Goal: Transaction & Acquisition: Purchase product/service

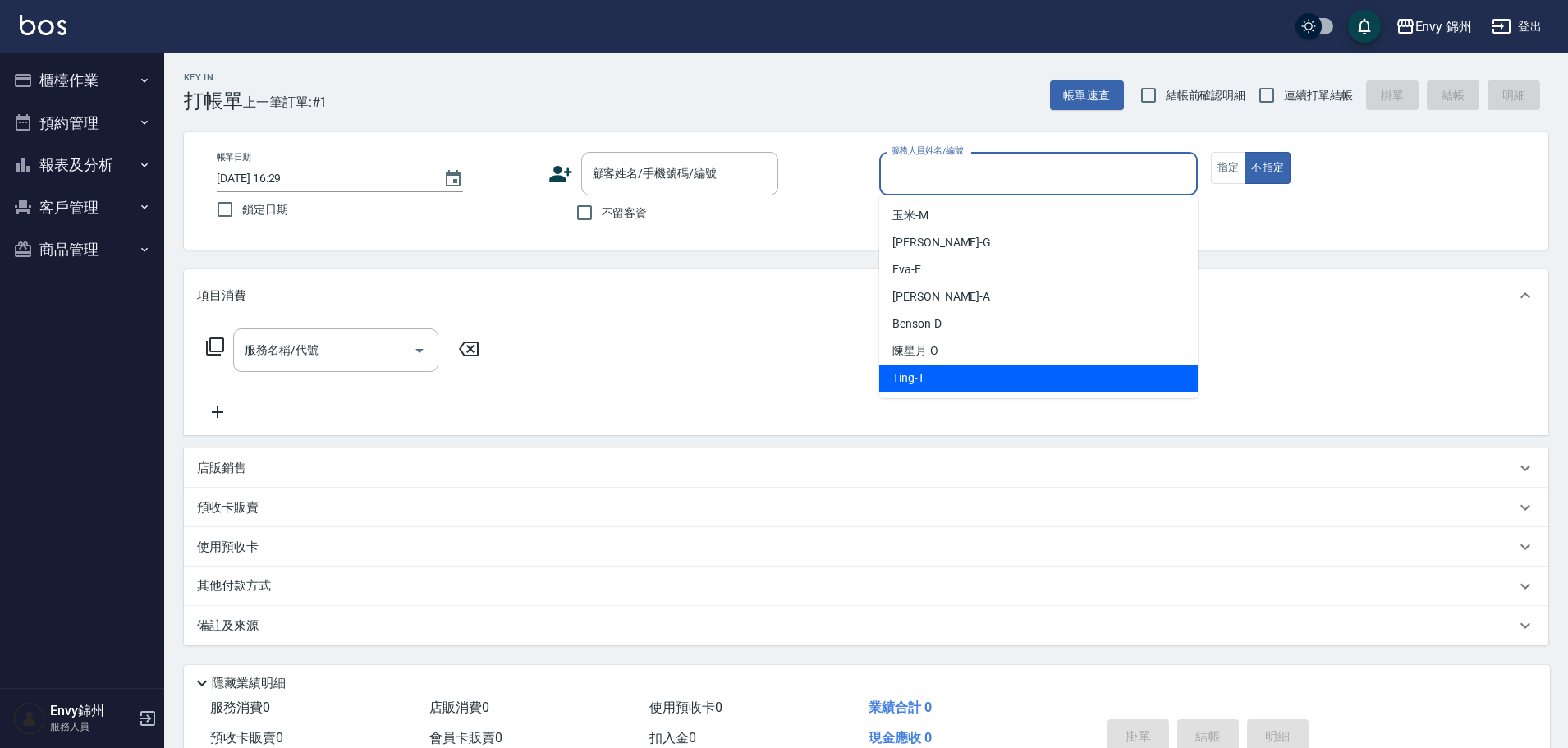
click at [942, 385] on div "Ting -T" at bounding box center [1038, 378] width 318 height 27
type input "Ting-T"
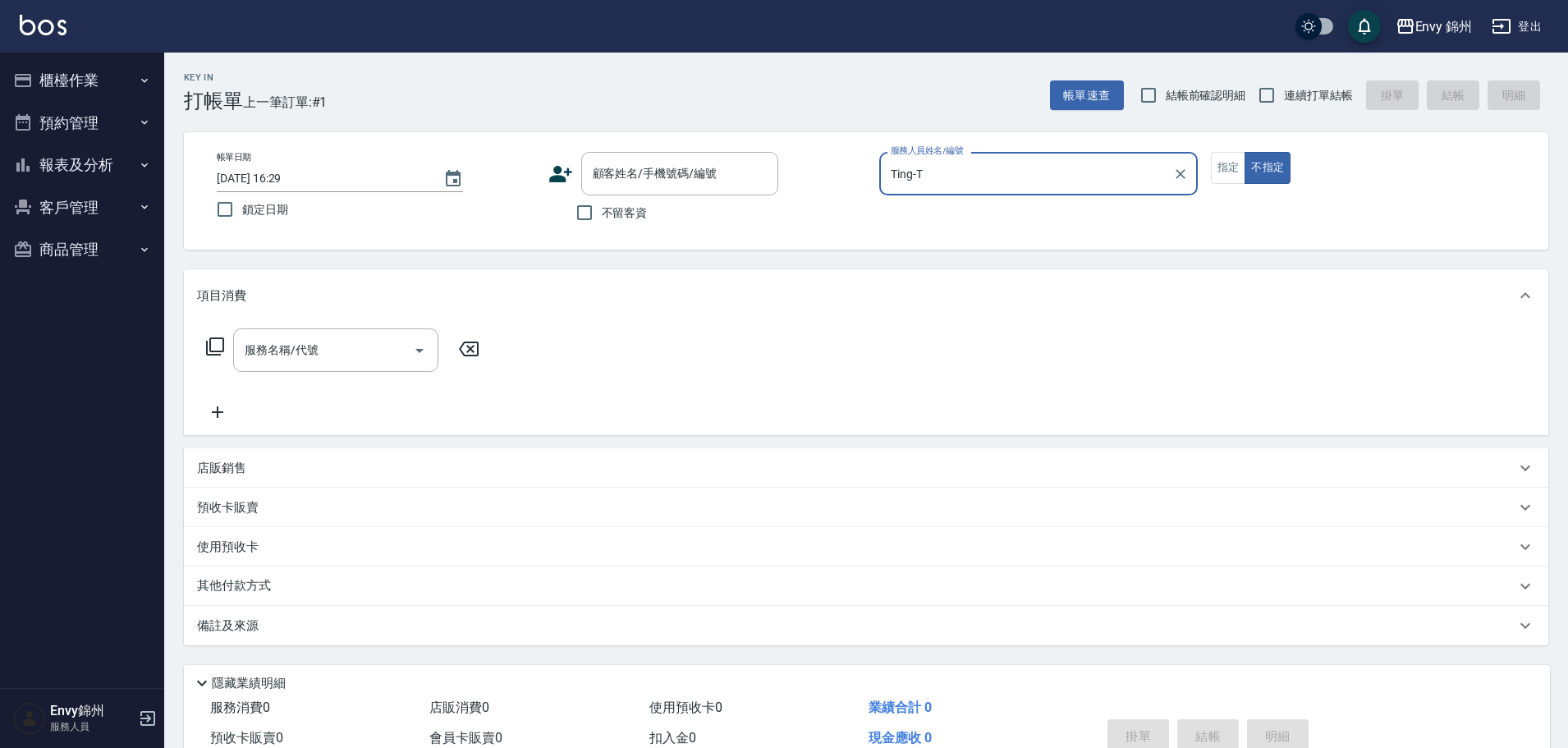
click at [618, 223] on label "不留客資" at bounding box center [608, 213] width 81 height 34
click at [602, 223] on input "不留客資" at bounding box center [585, 213] width 34 height 34
checkbox input "true"
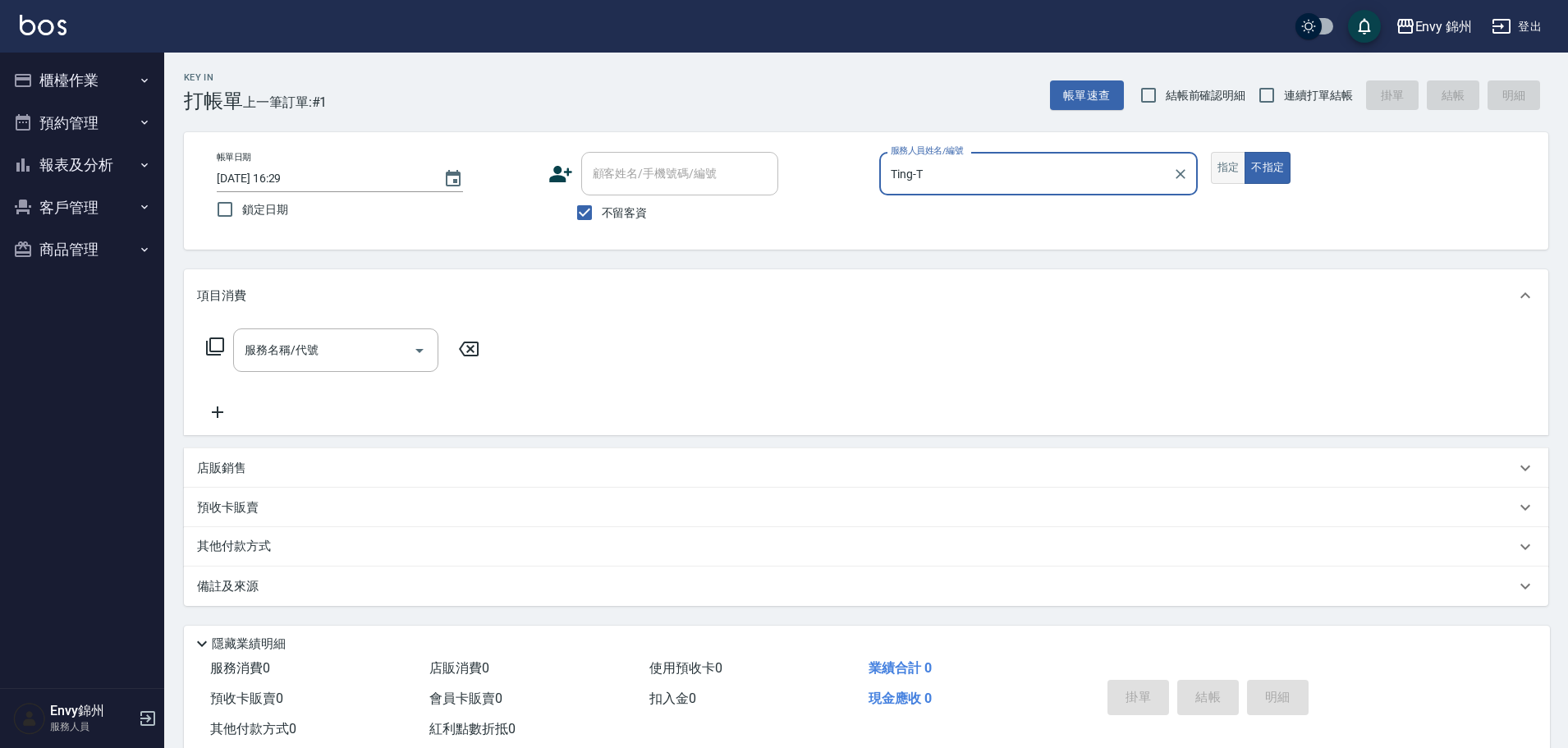
click at [1236, 159] on button "指定" at bounding box center [1228, 168] width 35 height 32
click at [305, 366] on div "服務名稱/代號" at bounding box center [335, 350] width 205 height 44
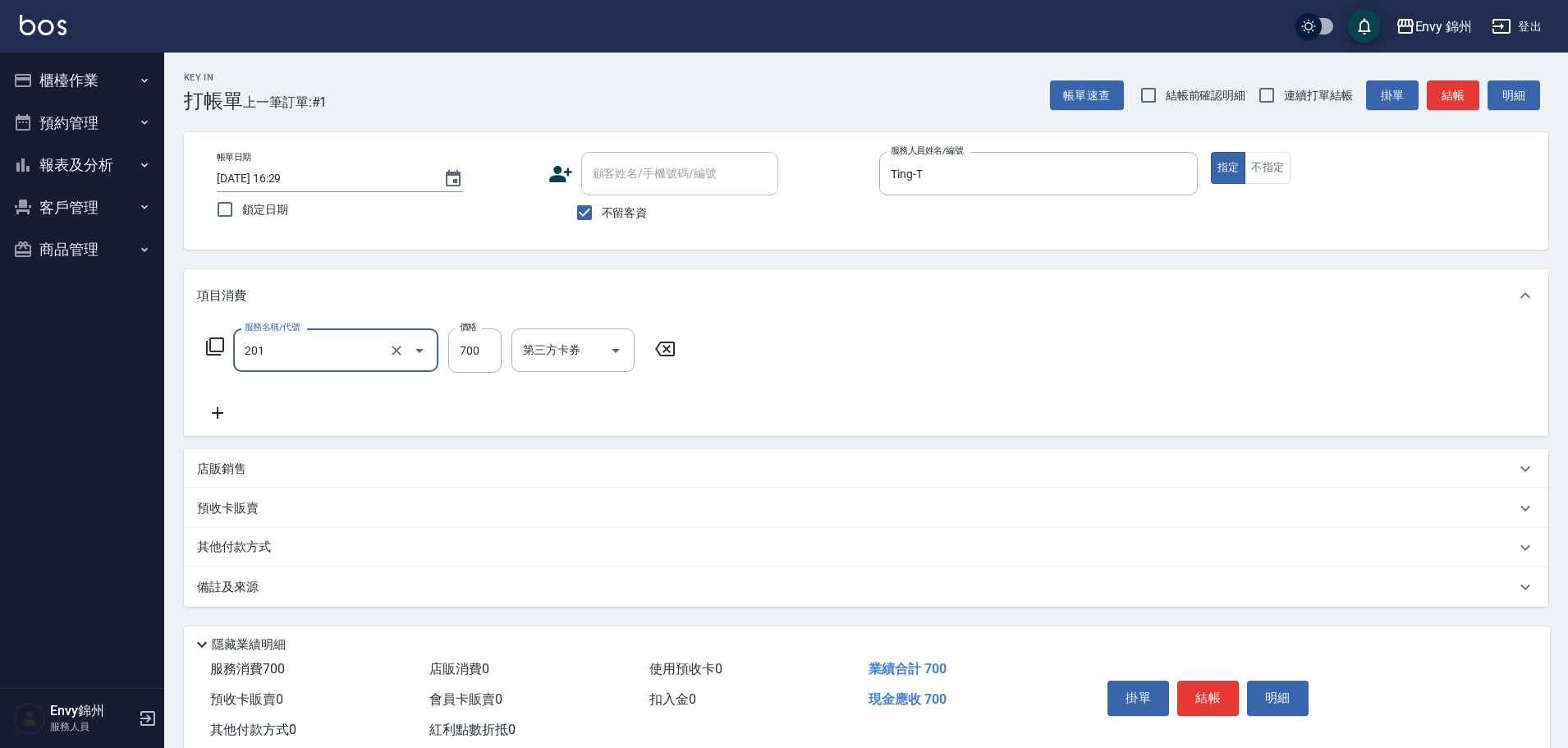
type input "201 剪髮(201)"
type input "1049"
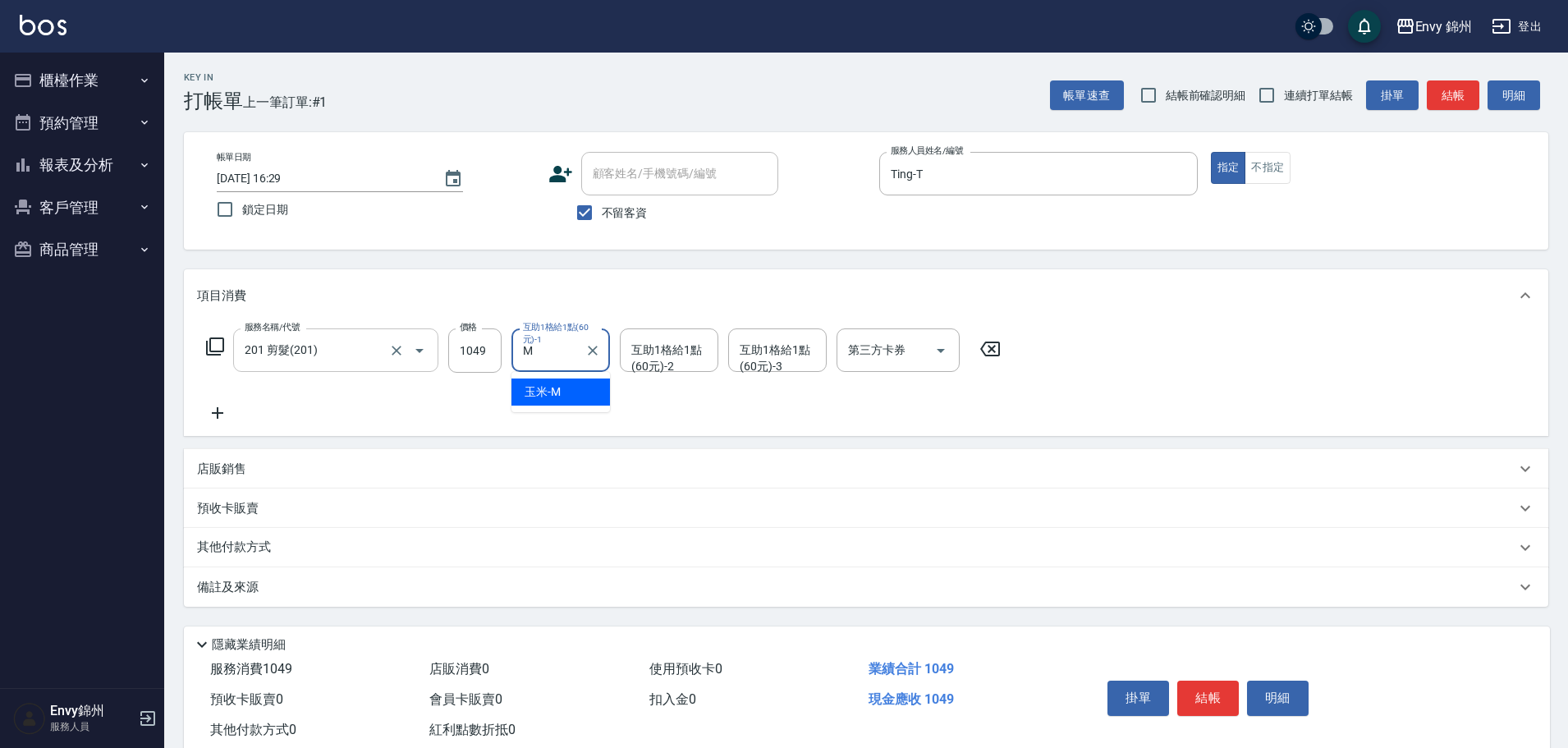
type input "玉米-M"
click at [385, 593] on div "備註及來源" at bounding box center [856, 587] width 1319 height 17
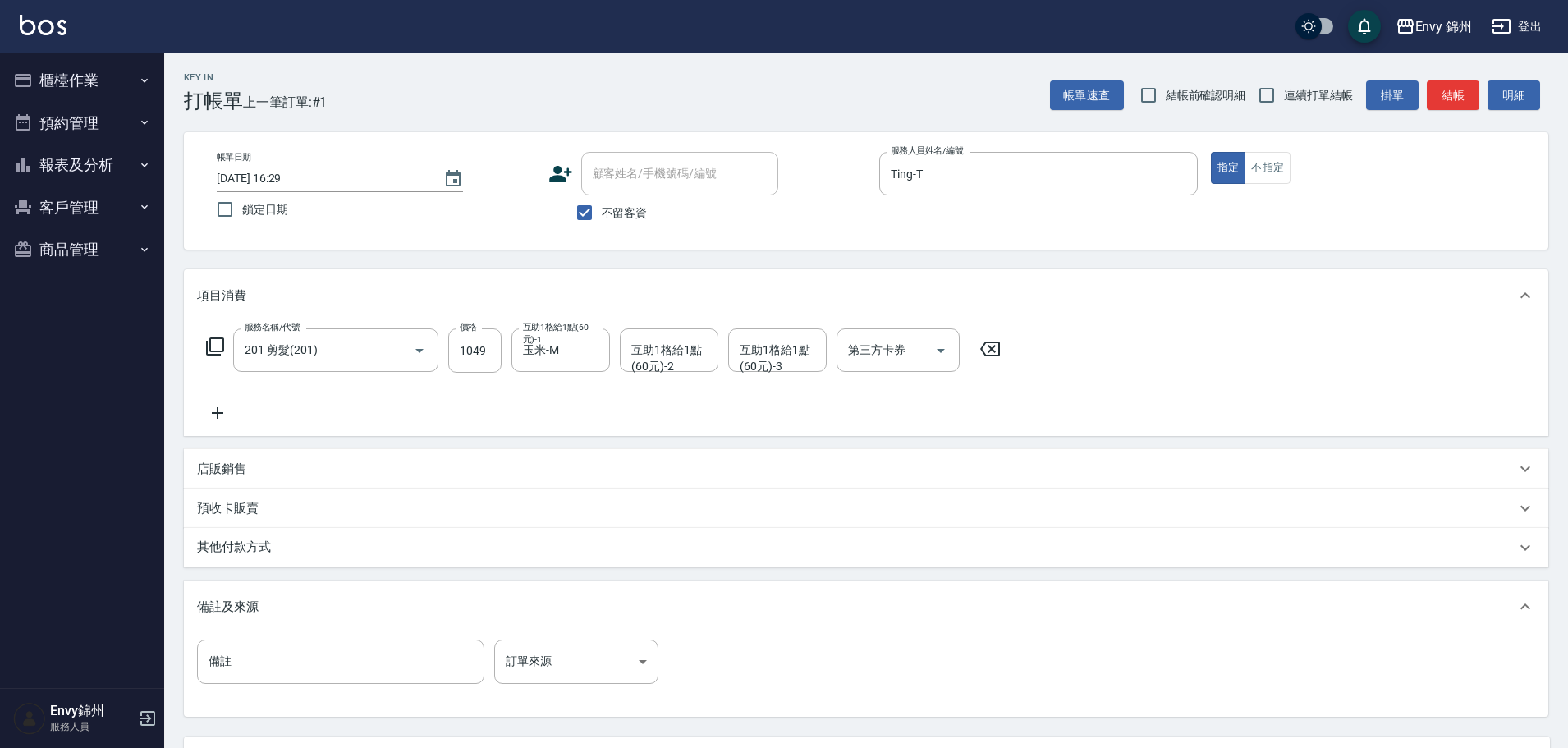
click at [610, 632] on div "備註及來源" at bounding box center [866, 607] width 1364 height 53
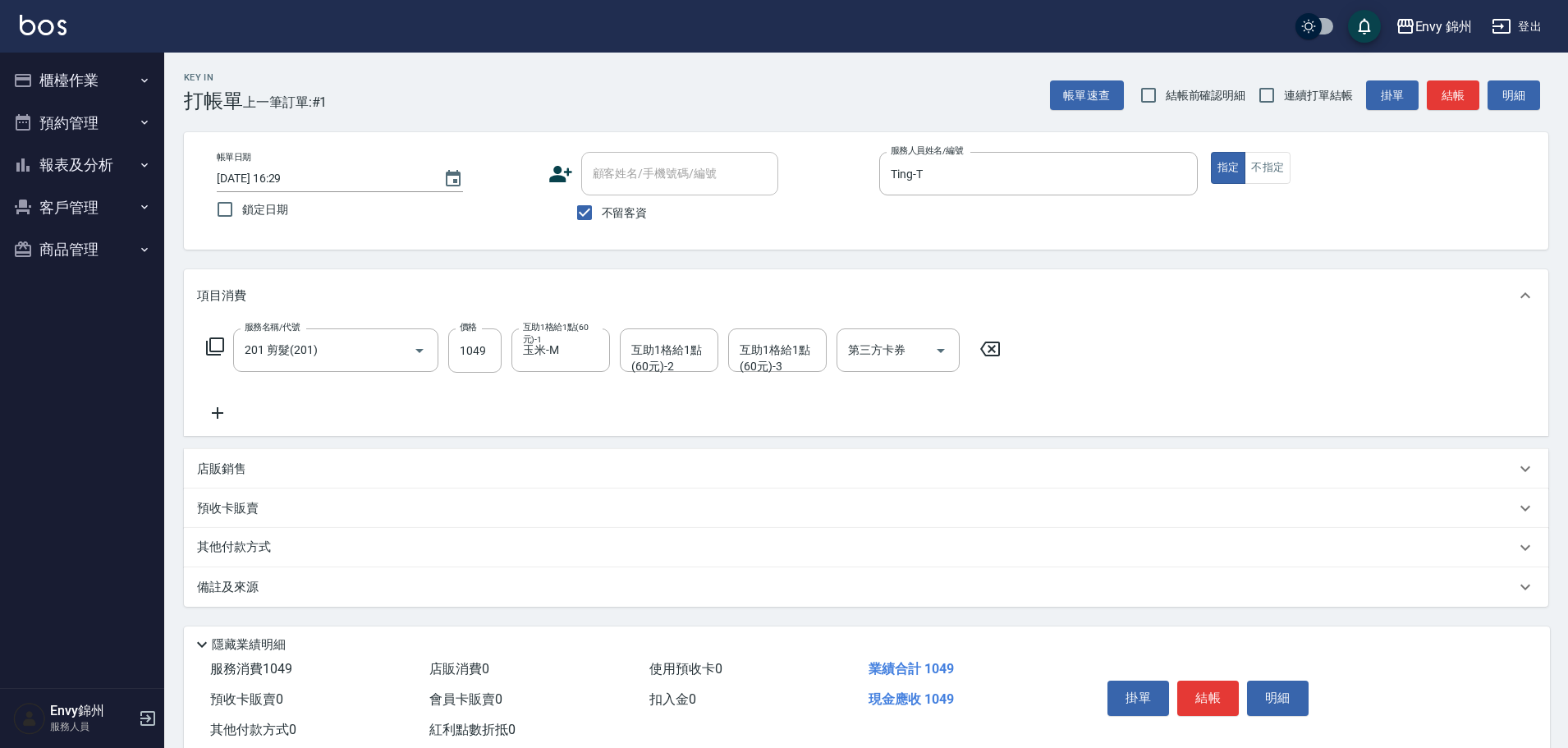
click at [610, 652] on div "隱藏業績明細" at bounding box center [871, 645] width 1358 height 20
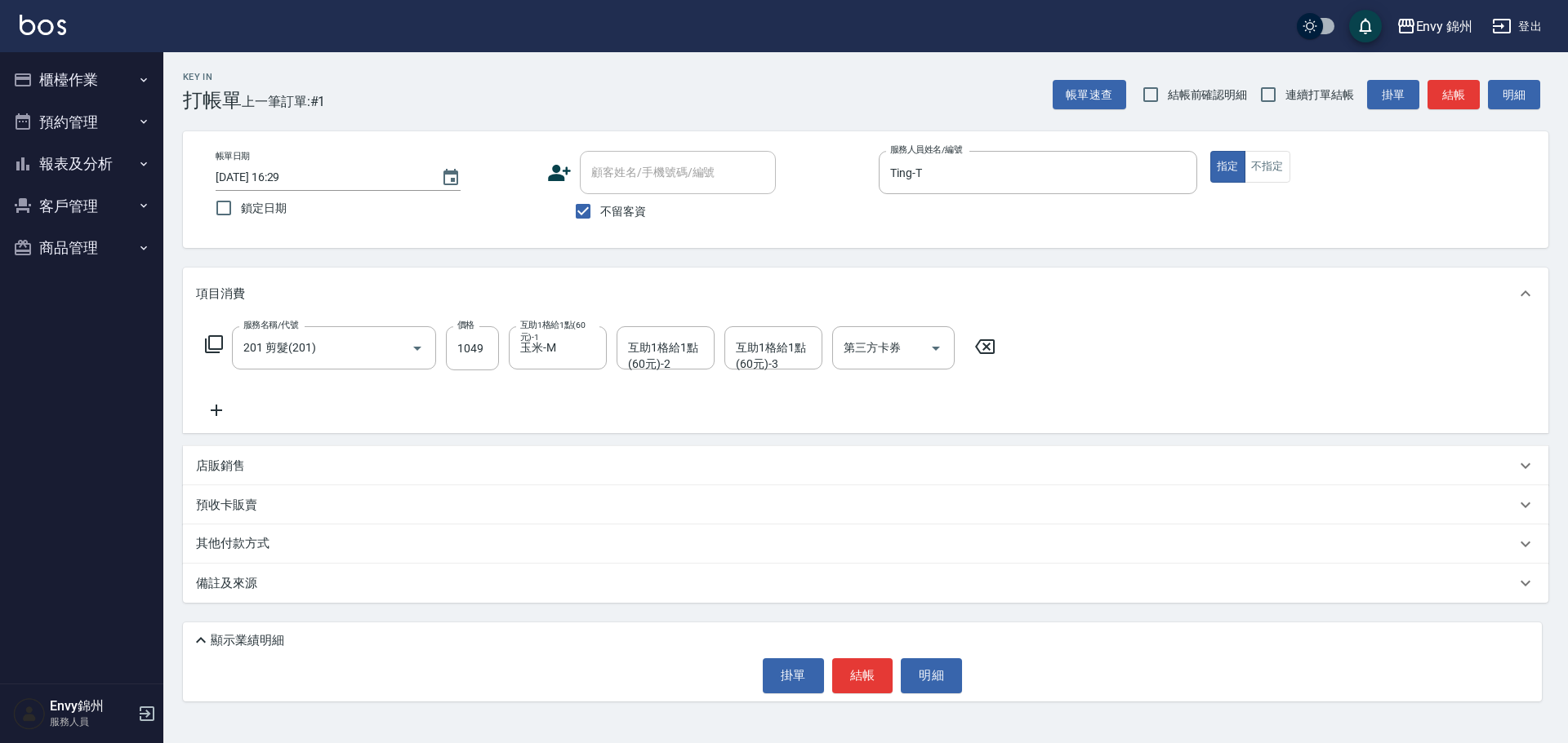
click at [604, 600] on div "備註及來源" at bounding box center [865, 584] width 1365 height 39
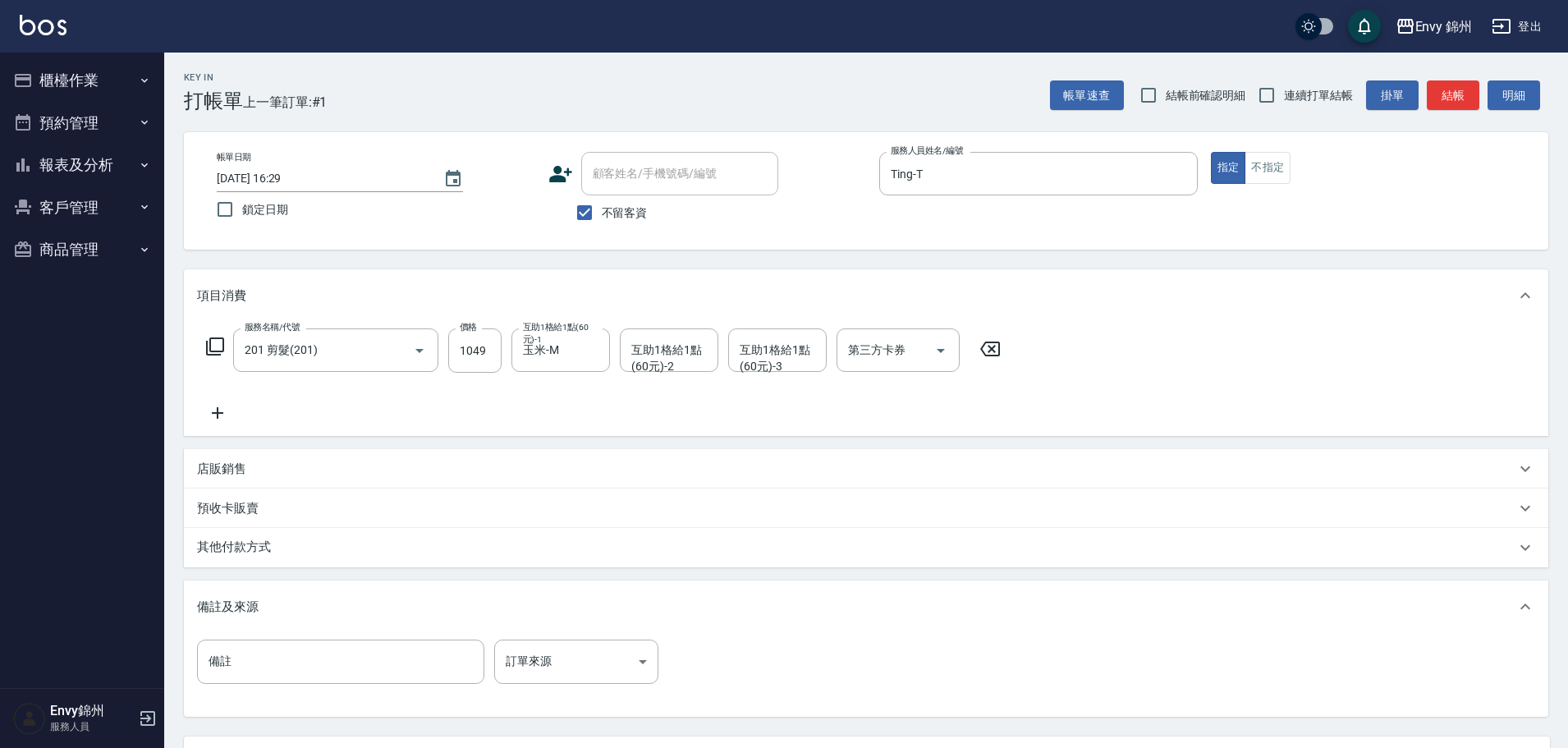
click at [613, 597] on div "備註及來源" at bounding box center [866, 607] width 1364 height 53
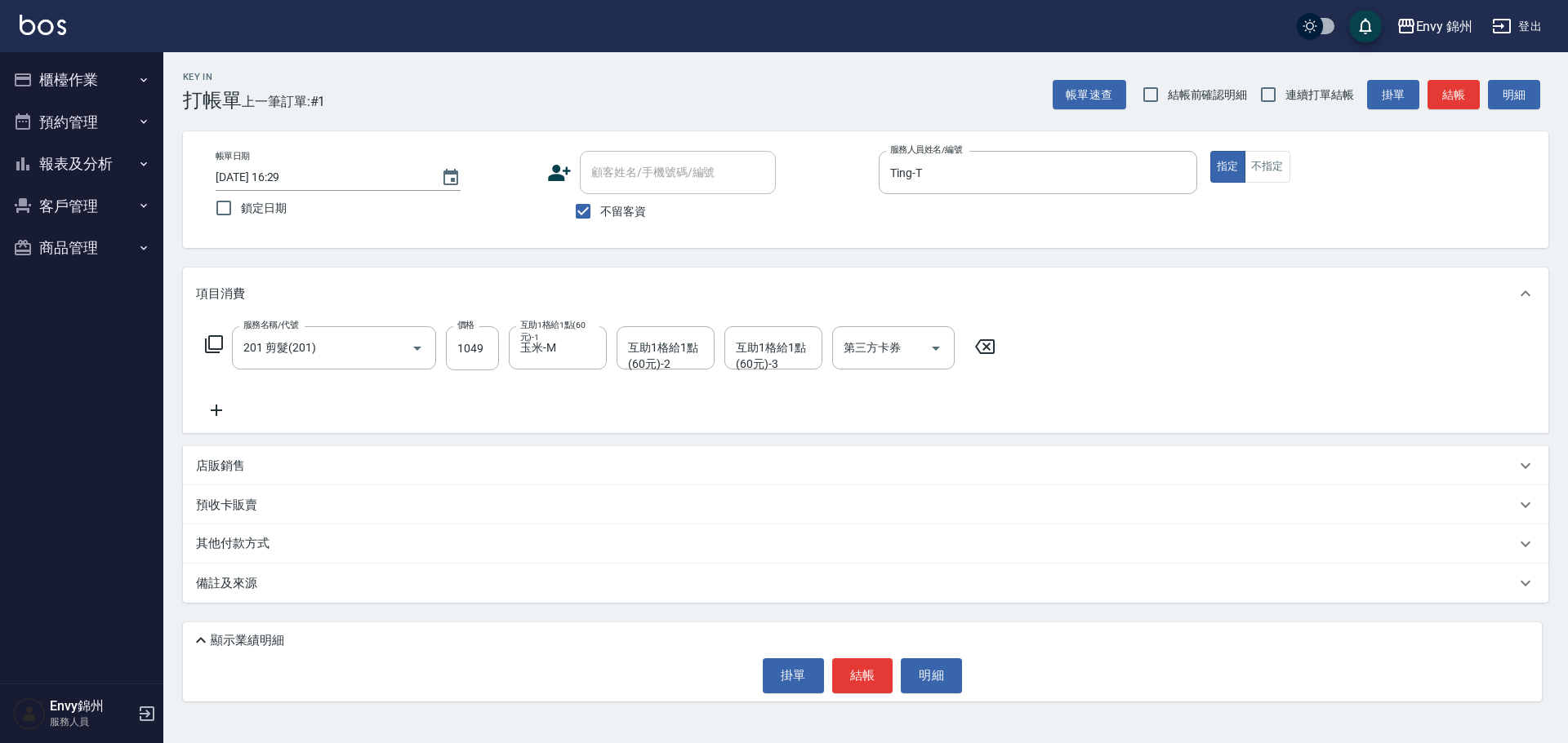
click at [581, 571] on div "備註及來源" at bounding box center [865, 584] width 1365 height 39
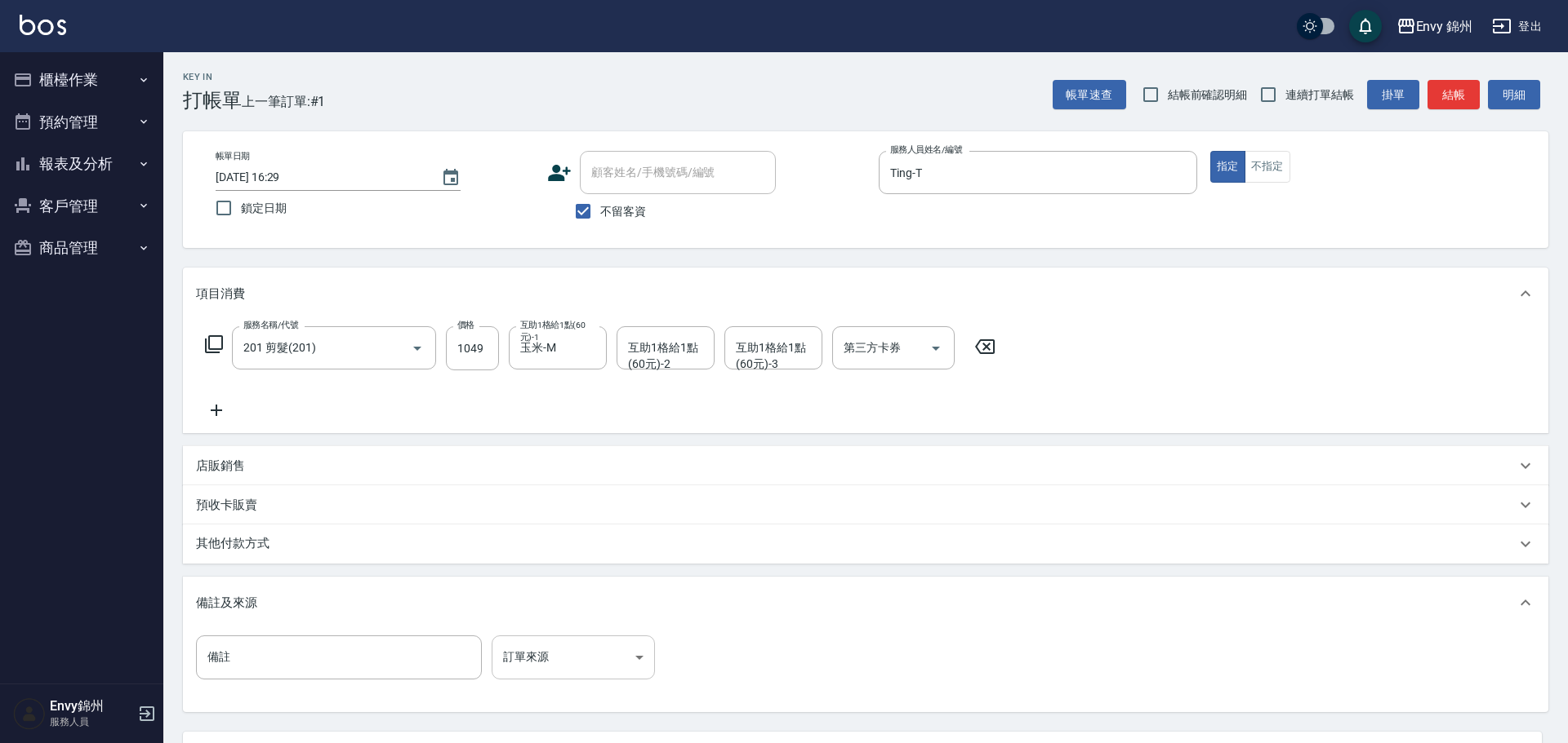
click at [595, 643] on body "Envy 錦州 登出 櫃檯作業 打帳單 帳單列表 現金收支登錄 材料自購登錄 每日結帳 排班表 現場電腦打卡 預約管理 預約管理 單日預約紀錄 單週預約紀錄 …" at bounding box center [784, 415] width 1568 height 830
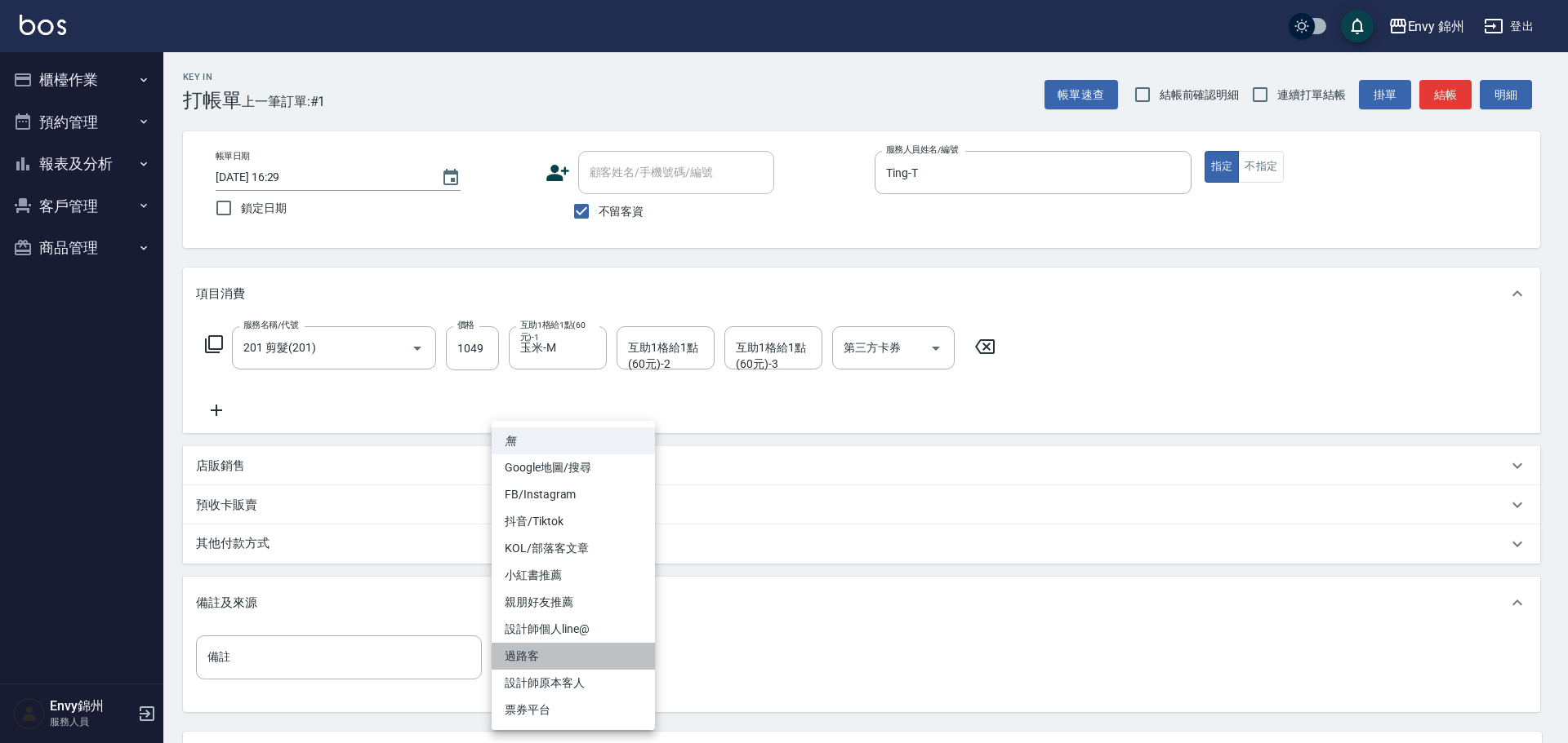
click at [553, 664] on li "過路客" at bounding box center [572, 657] width 163 height 27
type input "過路客"
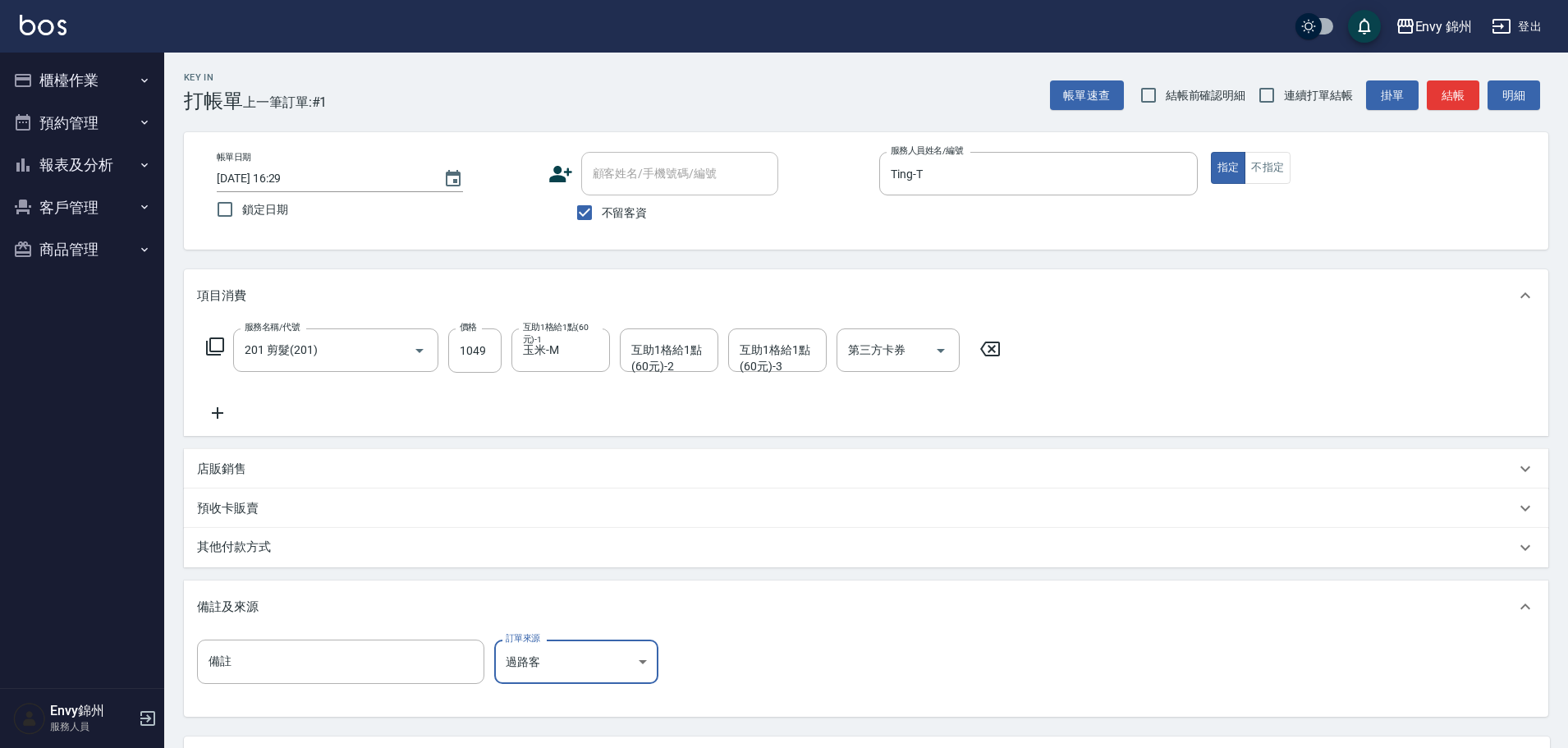
scroll to position [88, 0]
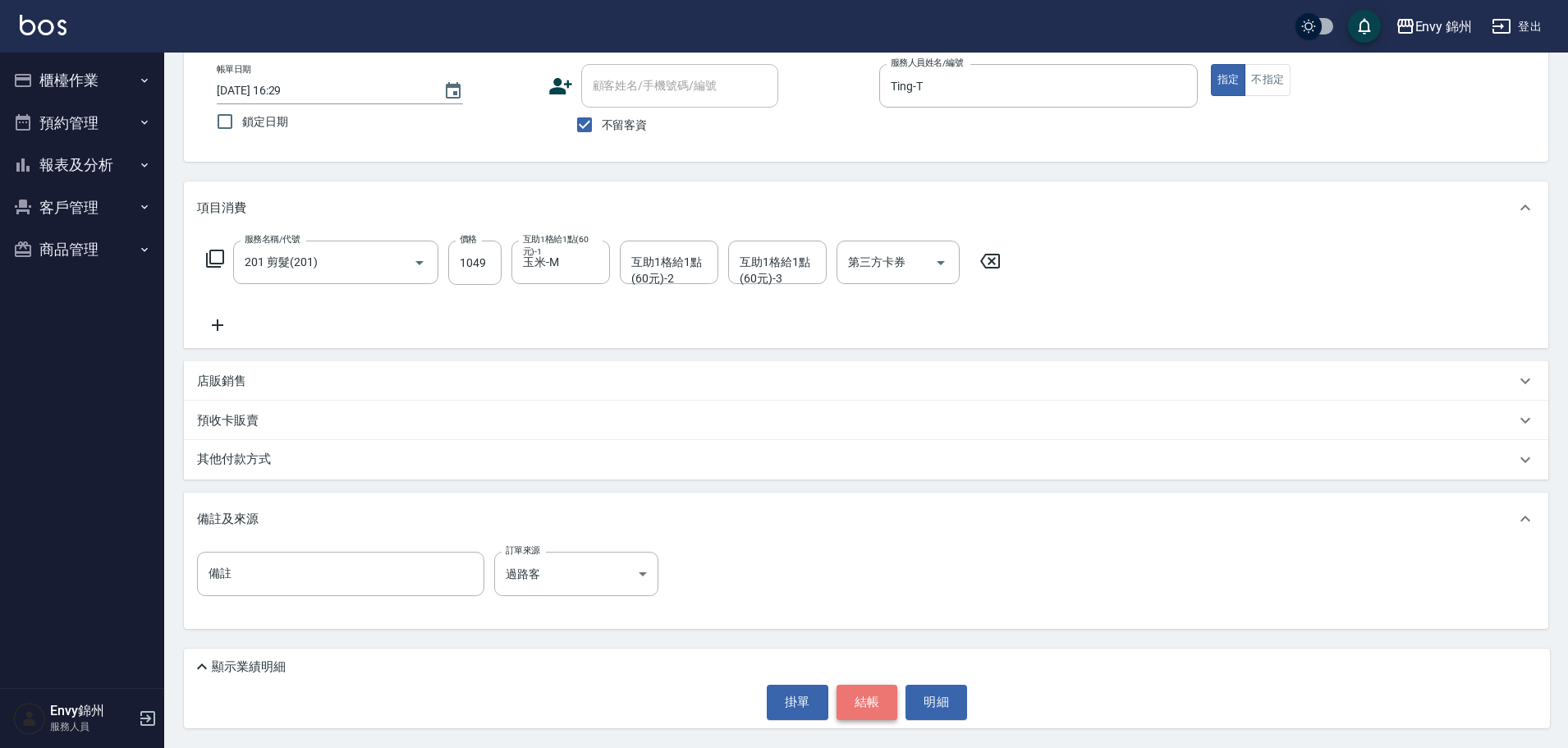
click at [866, 701] on button "結帳" at bounding box center [867, 702] width 62 height 34
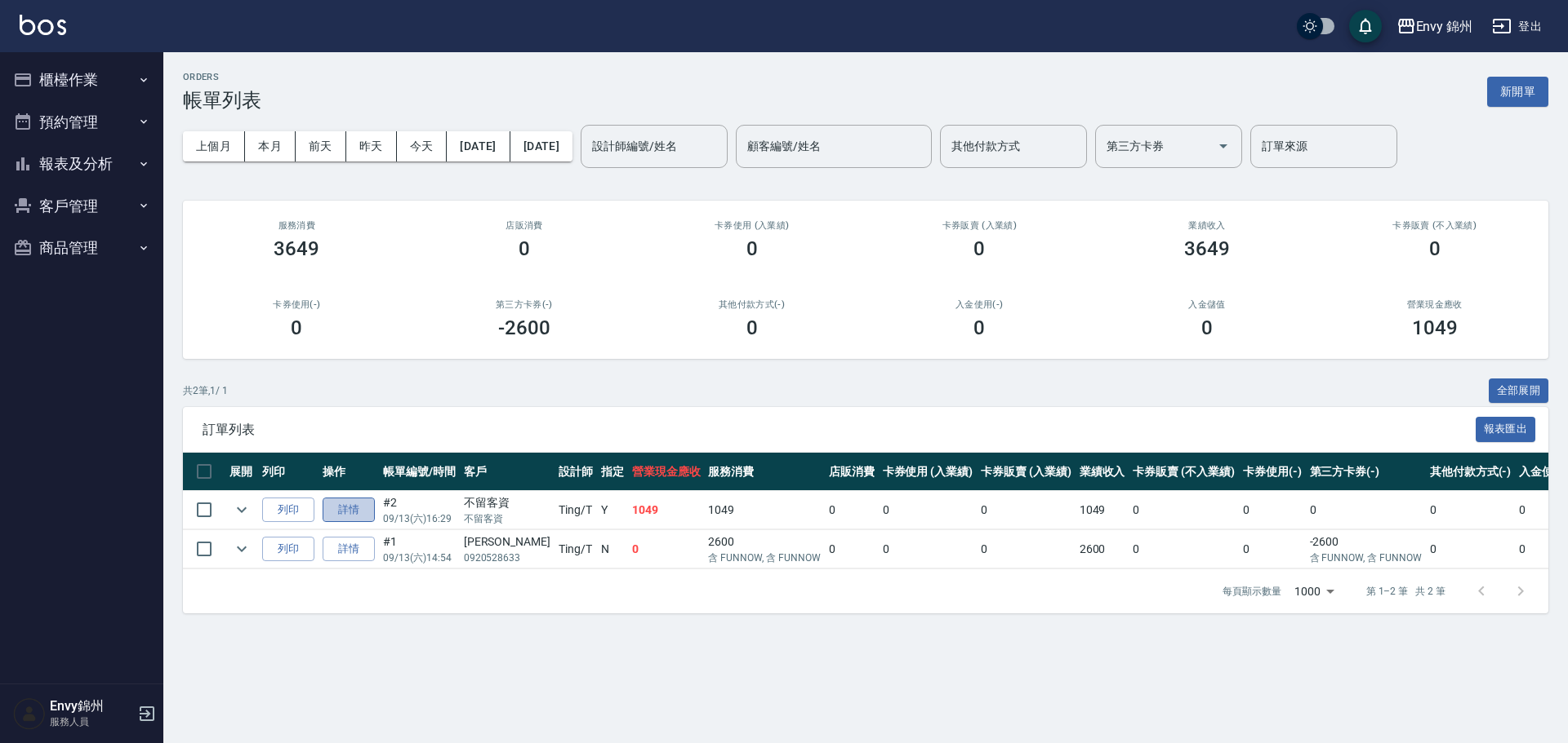
click at [353, 508] on link "詳情" at bounding box center [349, 510] width 53 height 25
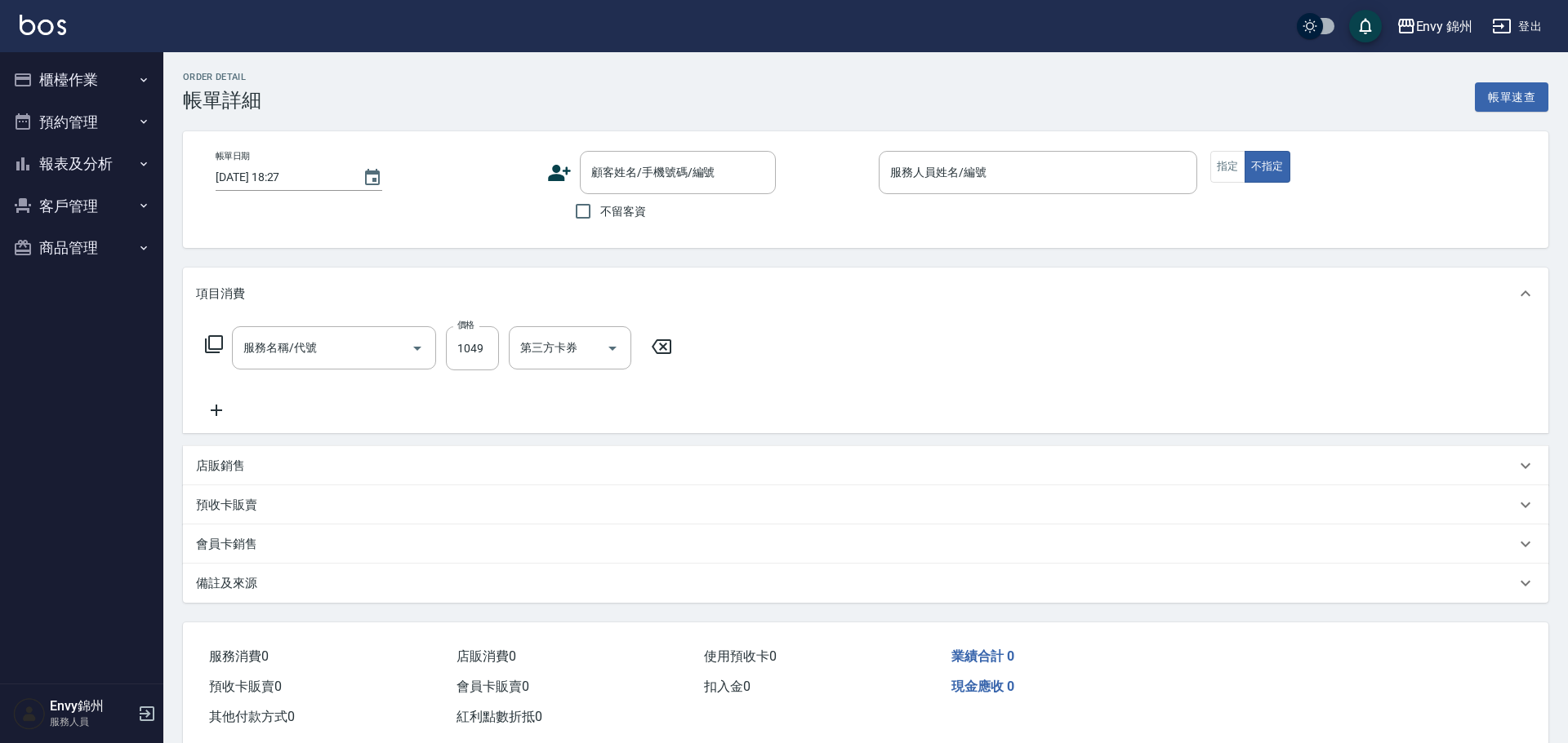
type input "[DATE] 16:29"
checkbox input "true"
type input "Ting-T"
type input "過路客"
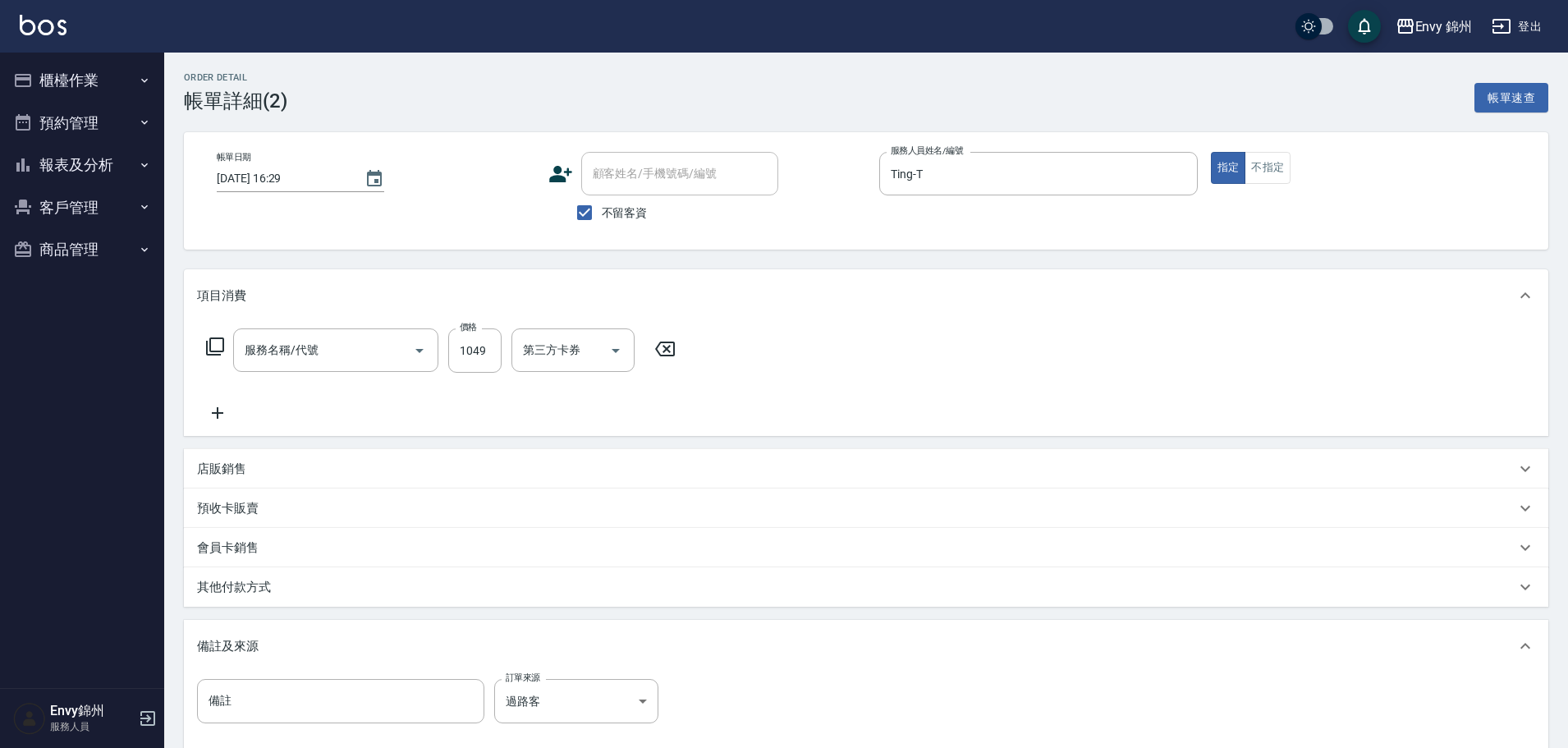
type input "201 剪髮(201)"
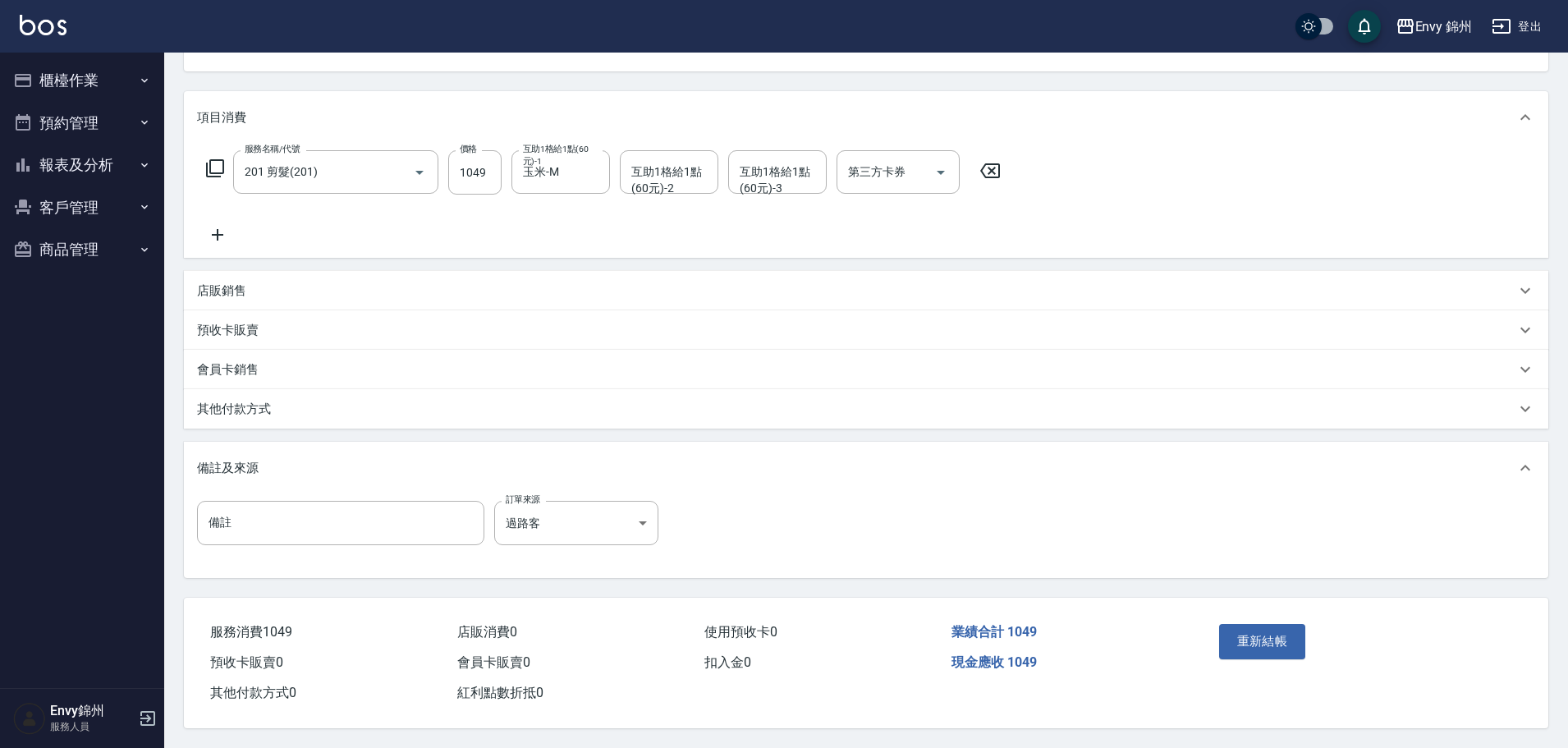
click at [246, 404] on p "其他付款方式" at bounding box center [234, 409] width 74 height 17
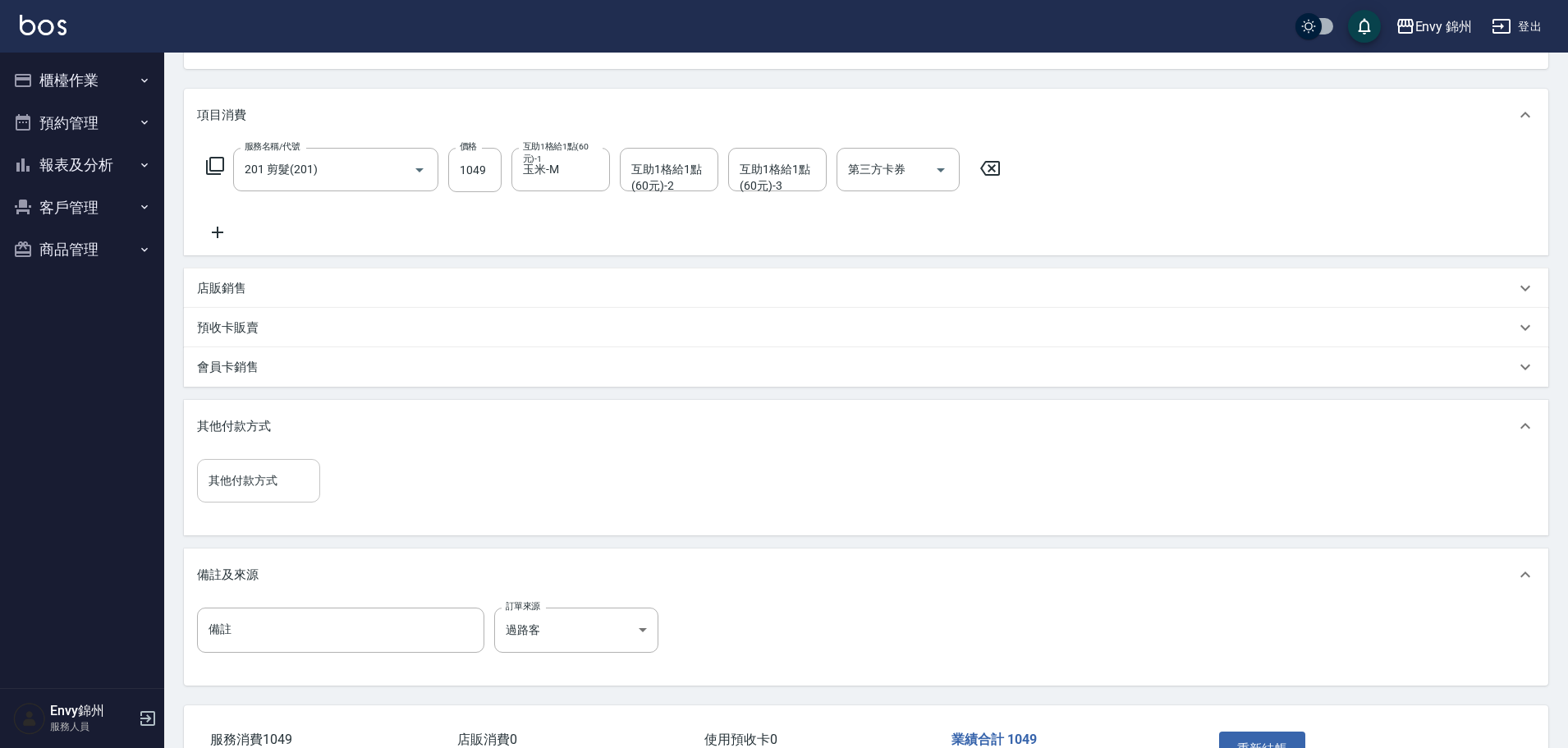
click at [279, 502] on div "其他付款方式" at bounding box center [258, 481] width 123 height 44
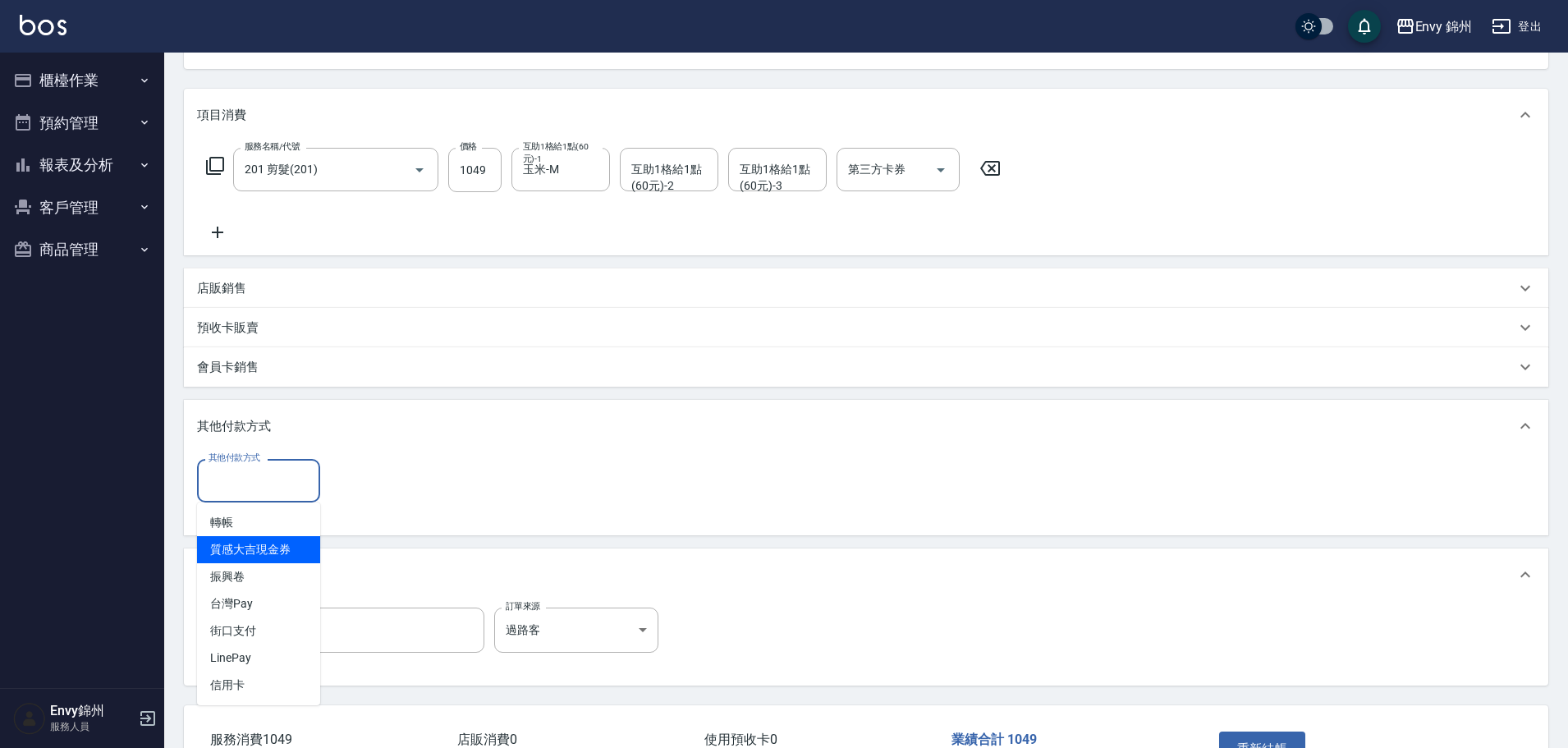
drag, startPoint x: 259, startPoint y: 549, endPoint x: 267, endPoint y: 535, distance: 16.1
click at [261, 545] on span "質感大吉現金券" at bounding box center [258, 550] width 123 height 27
type input "質感大吉現金券"
click at [278, 478] on input "質感大吉現金券" at bounding box center [246, 482] width 83 height 29
click at [303, 482] on icon "Clear" at bounding box center [302, 481] width 10 height 10
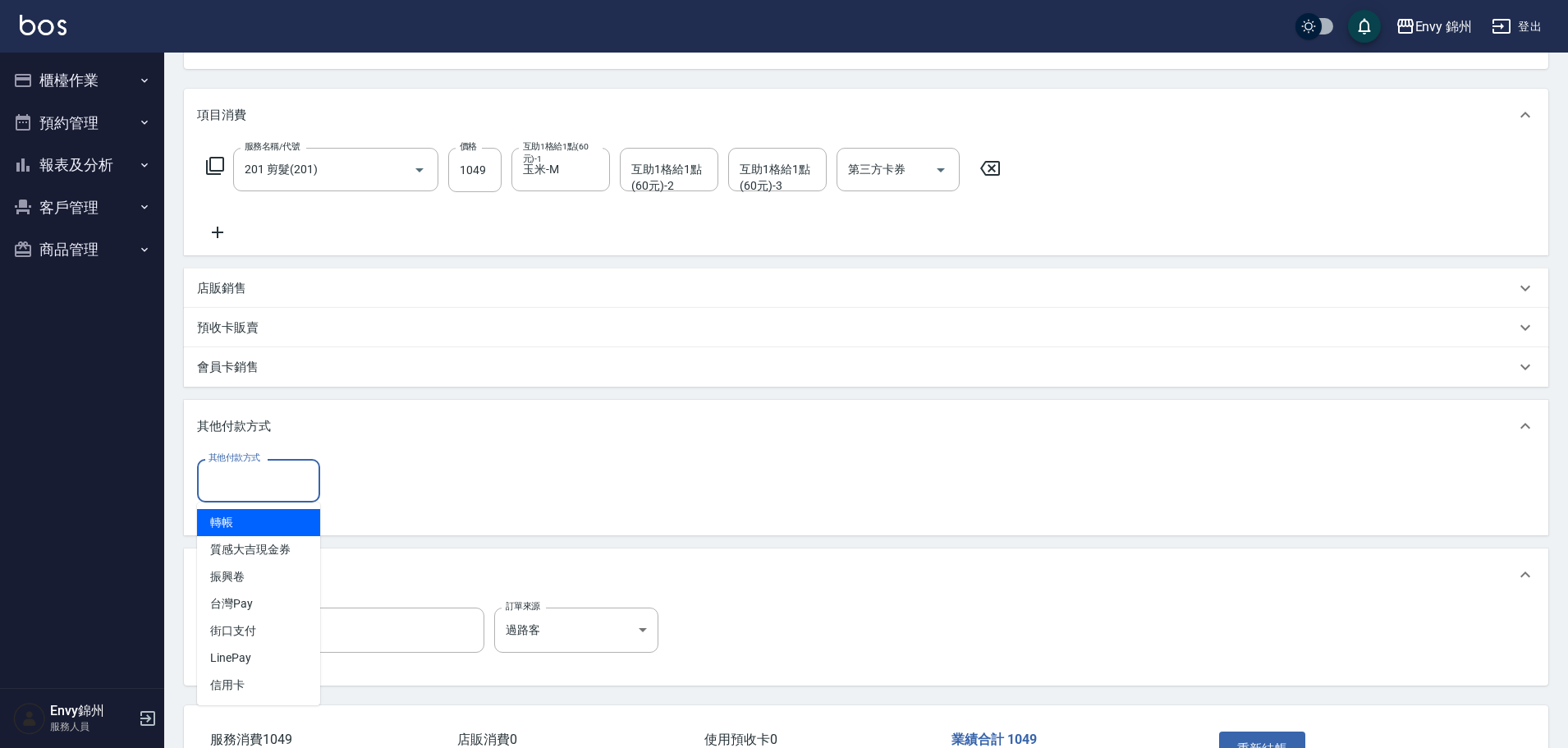
click at [264, 493] on input "其他付款方式" at bounding box center [258, 481] width 108 height 29
drag, startPoint x: 268, startPoint y: 483, endPoint x: 252, endPoint y: 502, distance: 24.8
click at [268, 487] on input "其他付款方式" at bounding box center [258, 481] width 108 height 29
click at [232, 526] on span "轉帳" at bounding box center [258, 523] width 123 height 27
type input "轉帳"
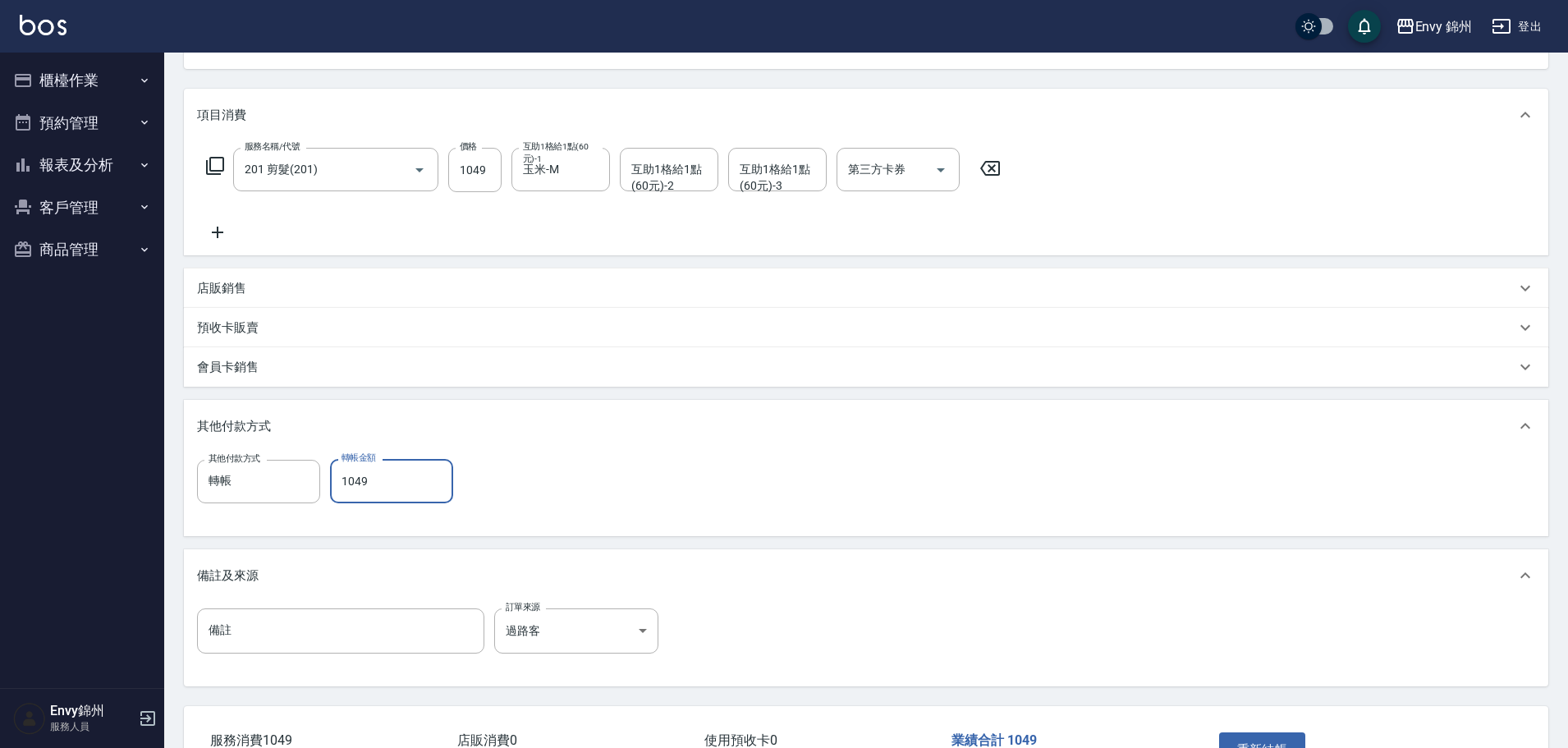
scroll to position [297, 0]
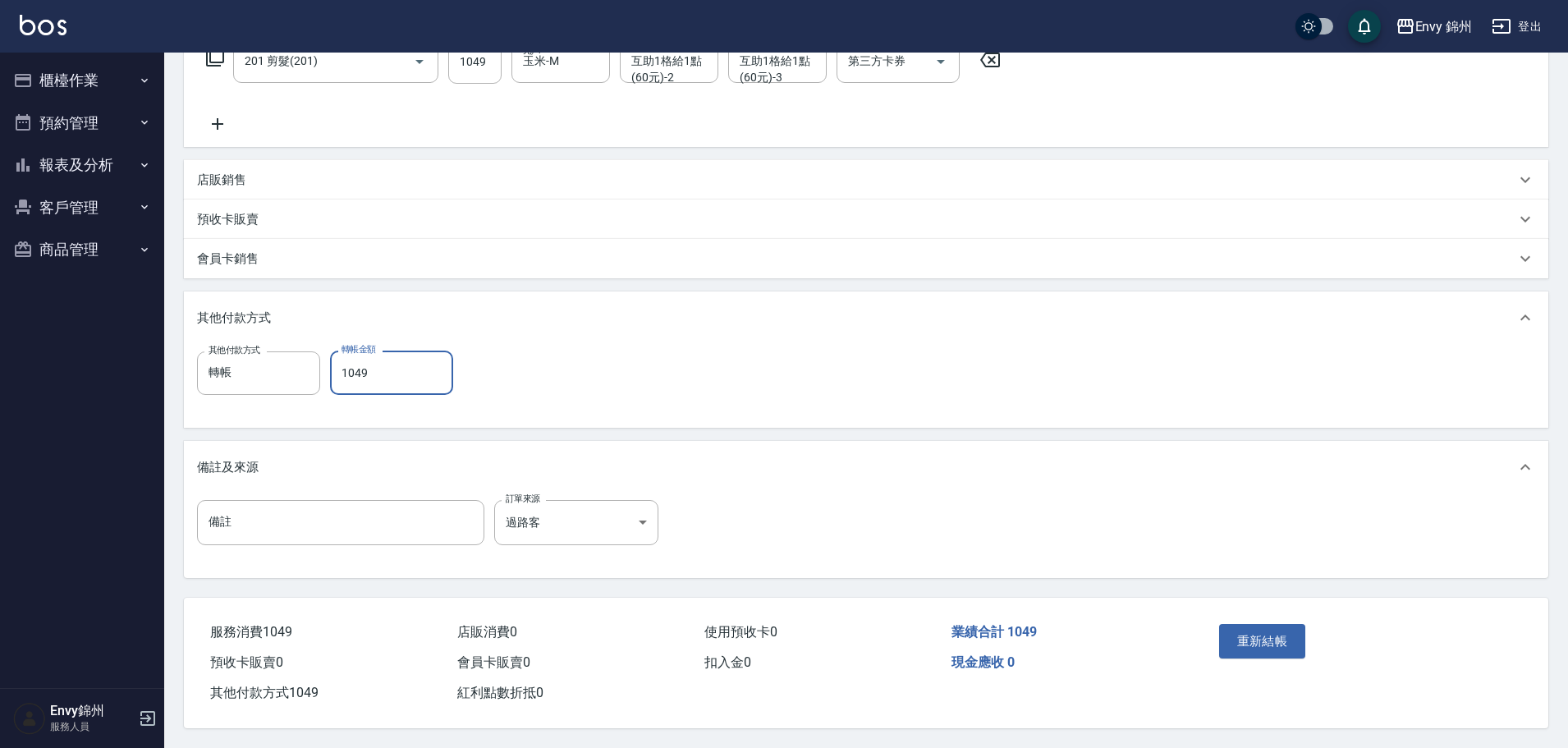
type input "1049"
click at [1217, 626] on div "重新結帳" at bounding box center [1287, 654] width 149 height 72
click at [1228, 625] on button "重新結帳" at bounding box center [1262, 641] width 87 height 34
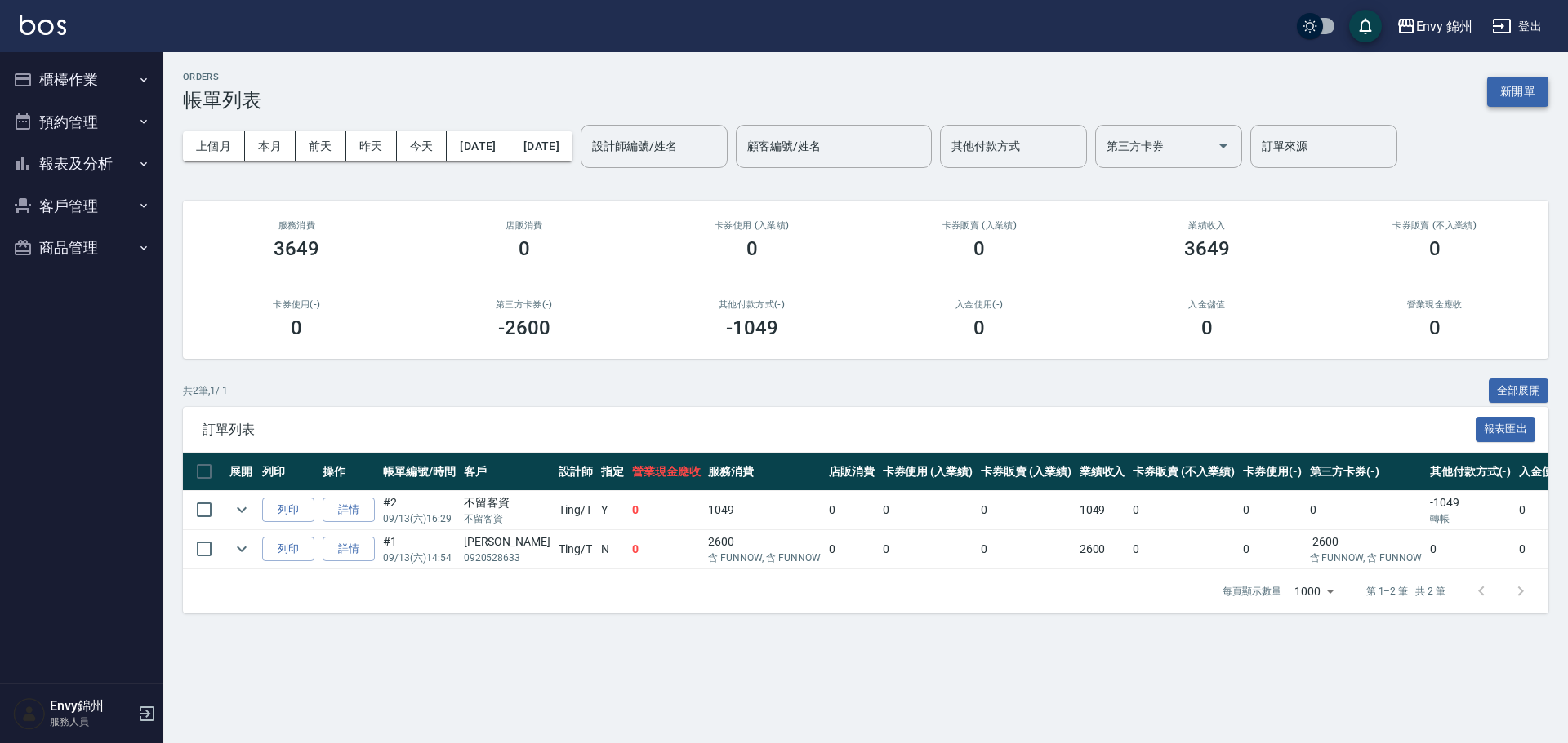
click at [1529, 87] on button "新開單" at bounding box center [1517, 92] width 62 height 30
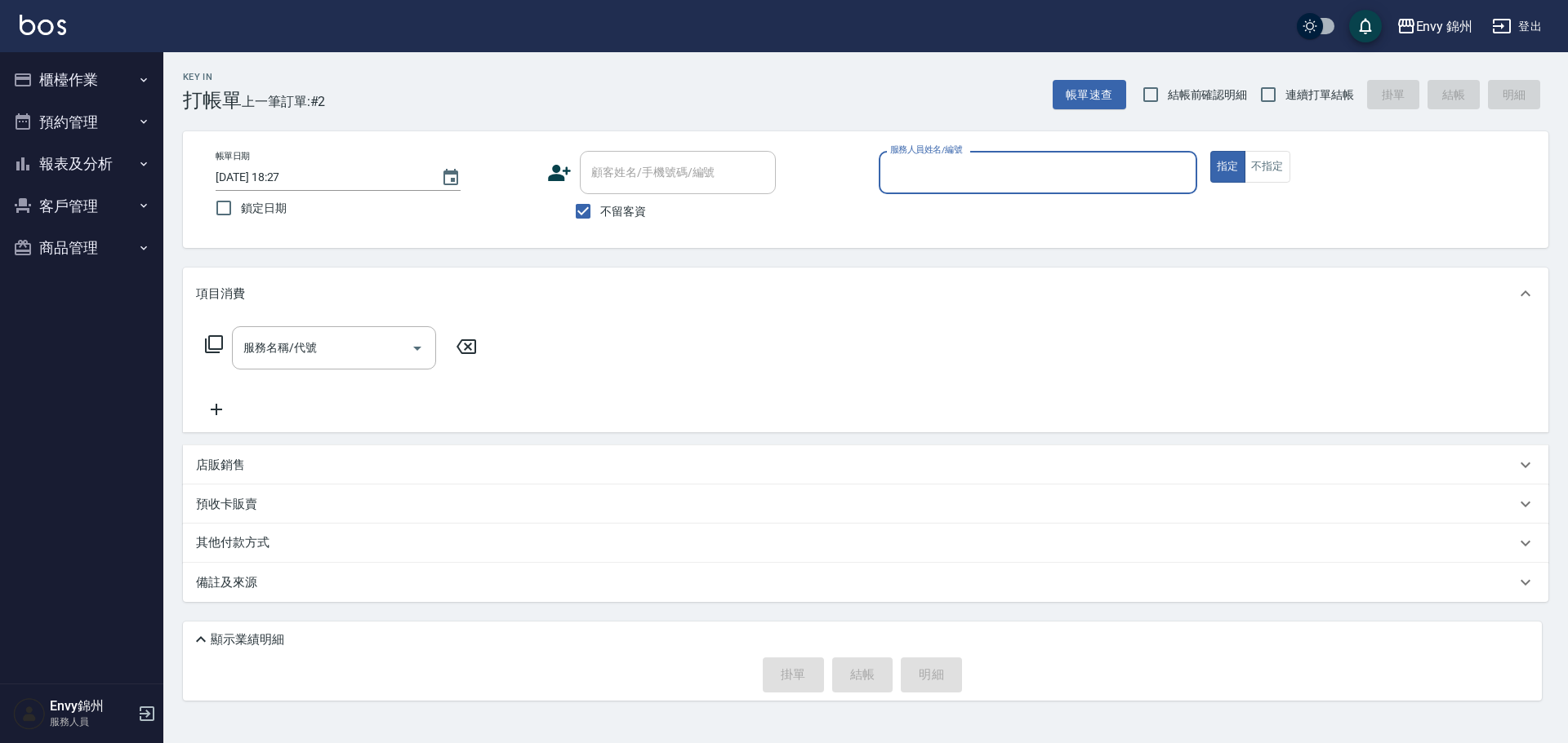
click at [937, 168] on input "服務人員姓名/編號" at bounding box center [1038, 173] width 304 height 29
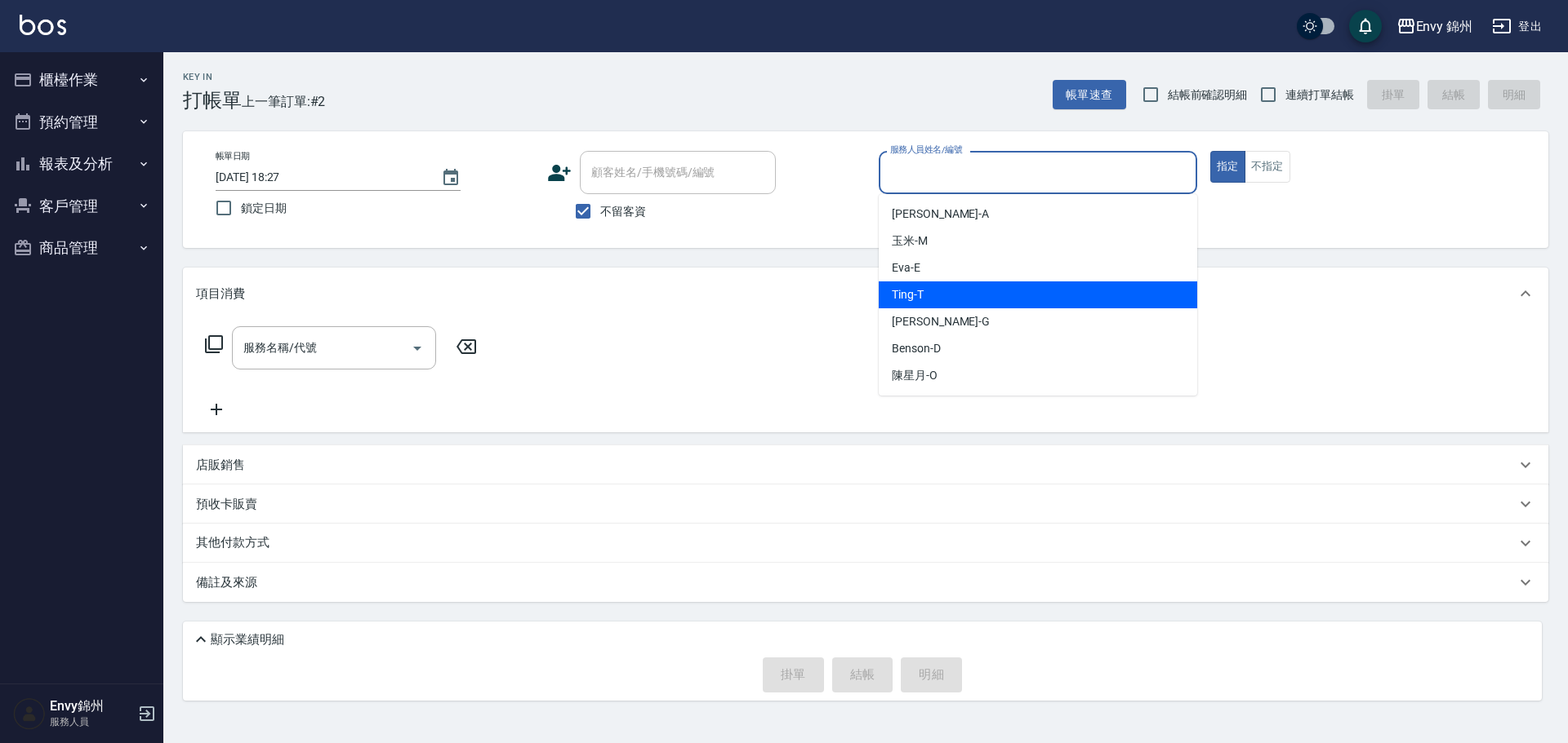
click at [916, 299] on span "Ting -T" at bounding box center [907, 294] width 32 height 17
type input "Ting-T"
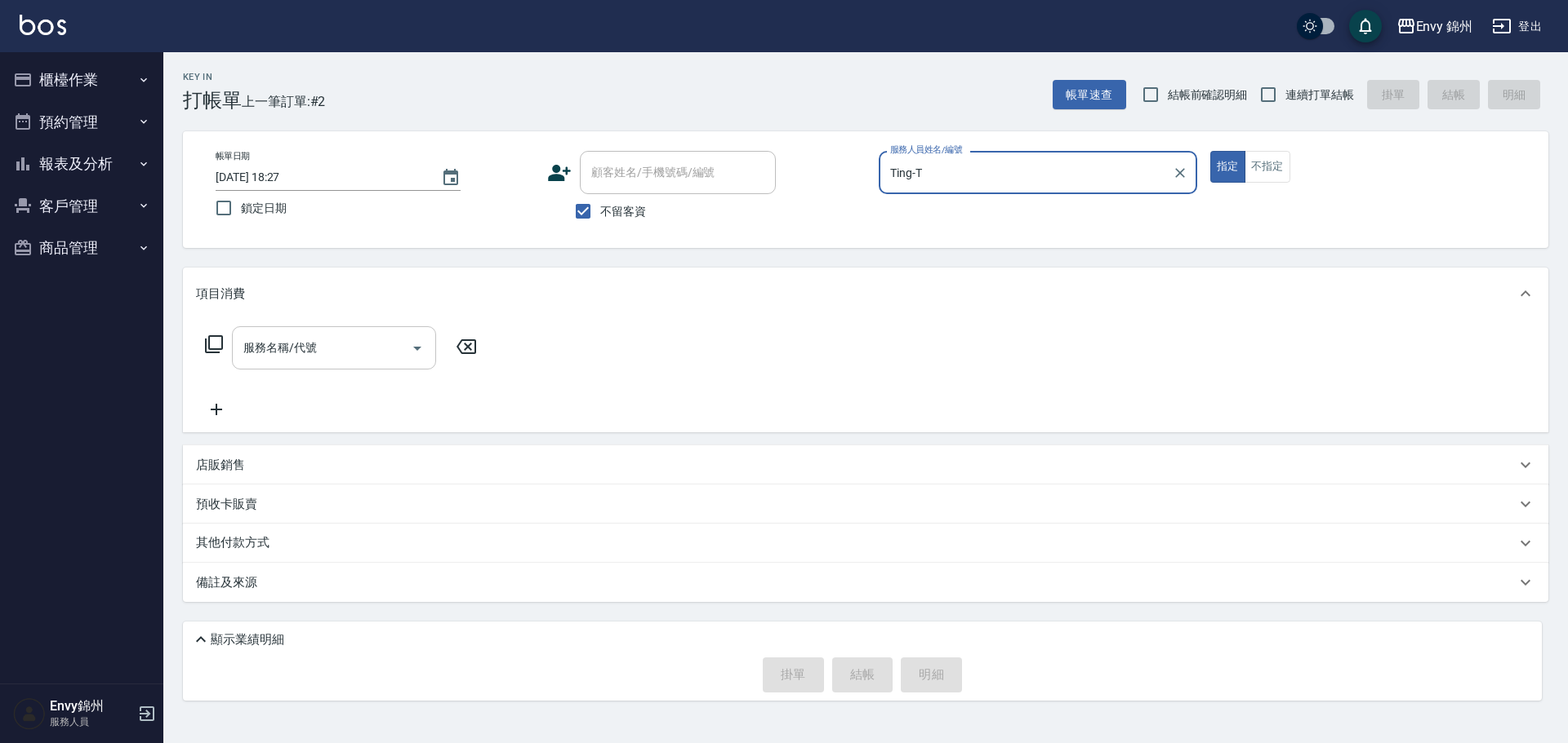
click at [377, 366] on div "服務名稱/代號" at bounding box center [333, 347] width 204 height 44
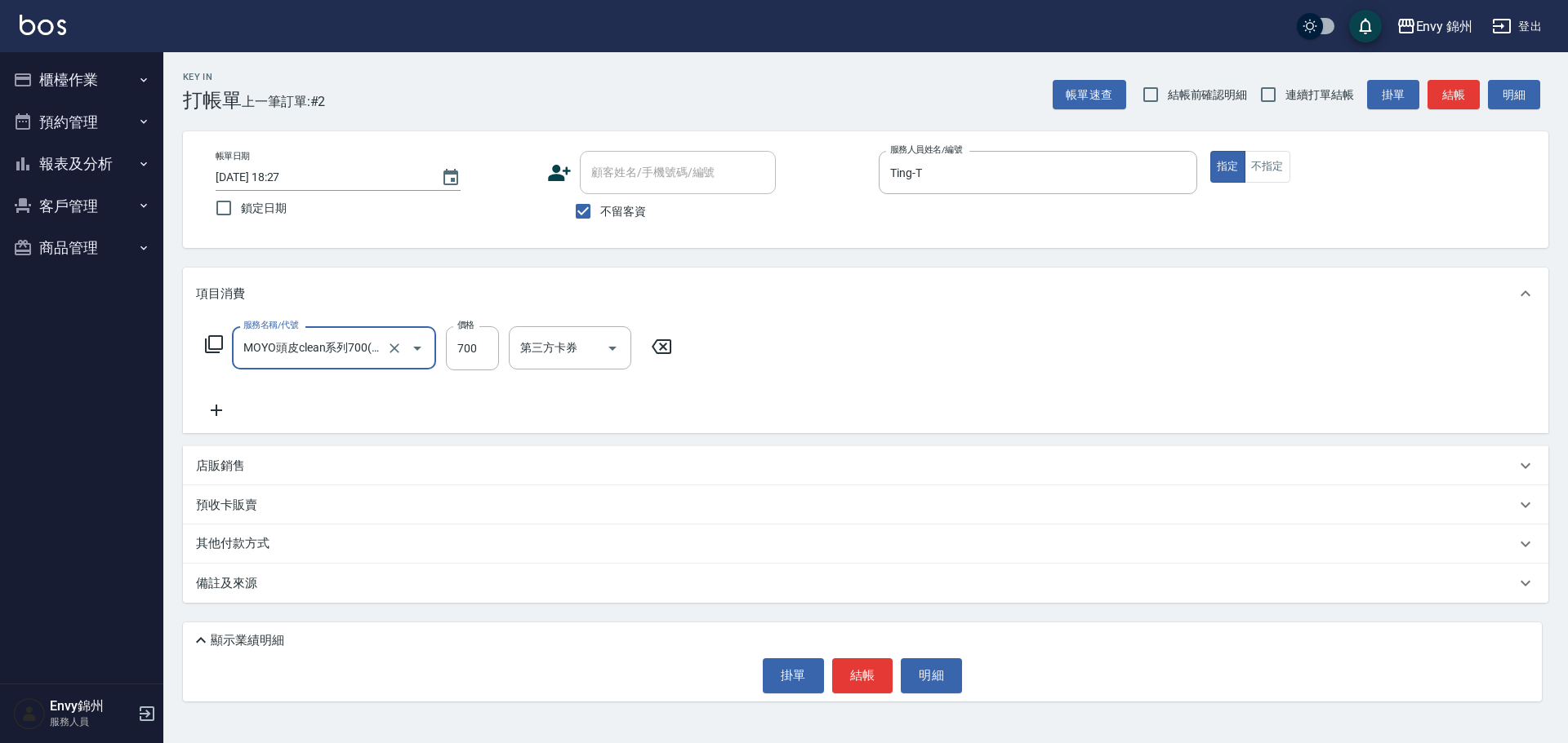
type input "MOYO頭皮clean系列700(406)"
type input "799"
type input "玉米-M"
click at [228, 418] on icon at bounding box center [217, 411] width 41 height 20
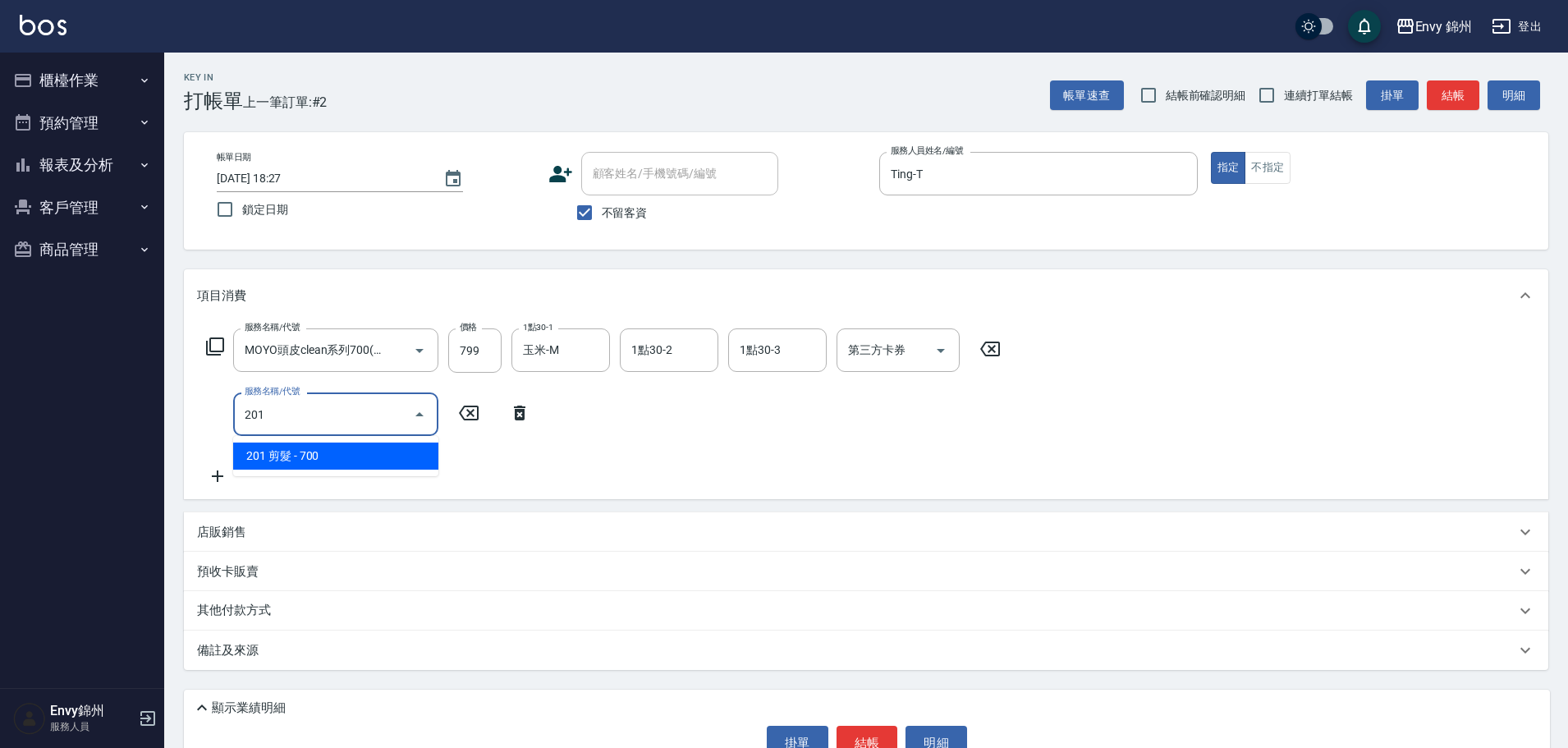
type input "201 剪髮(201)"
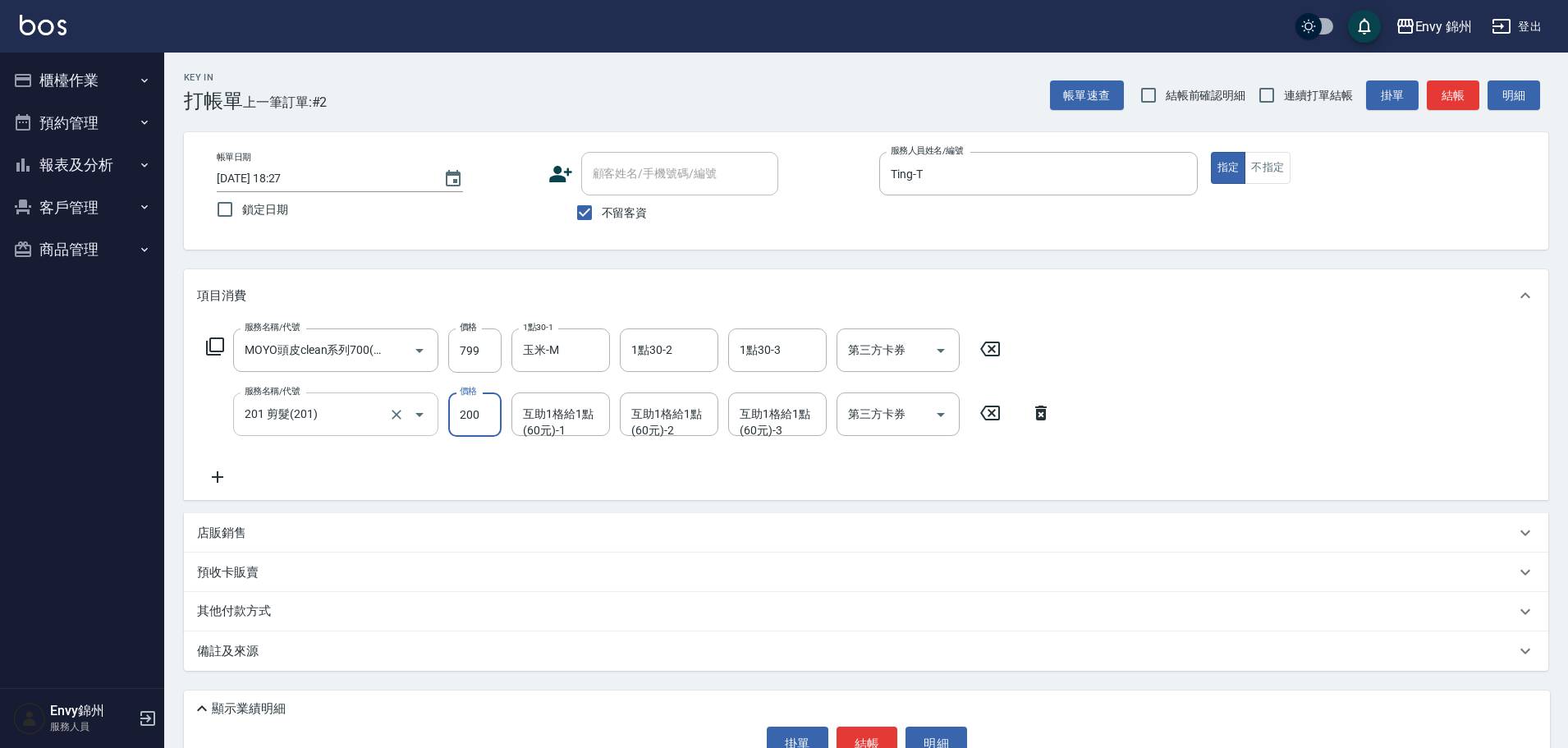
type input "200"
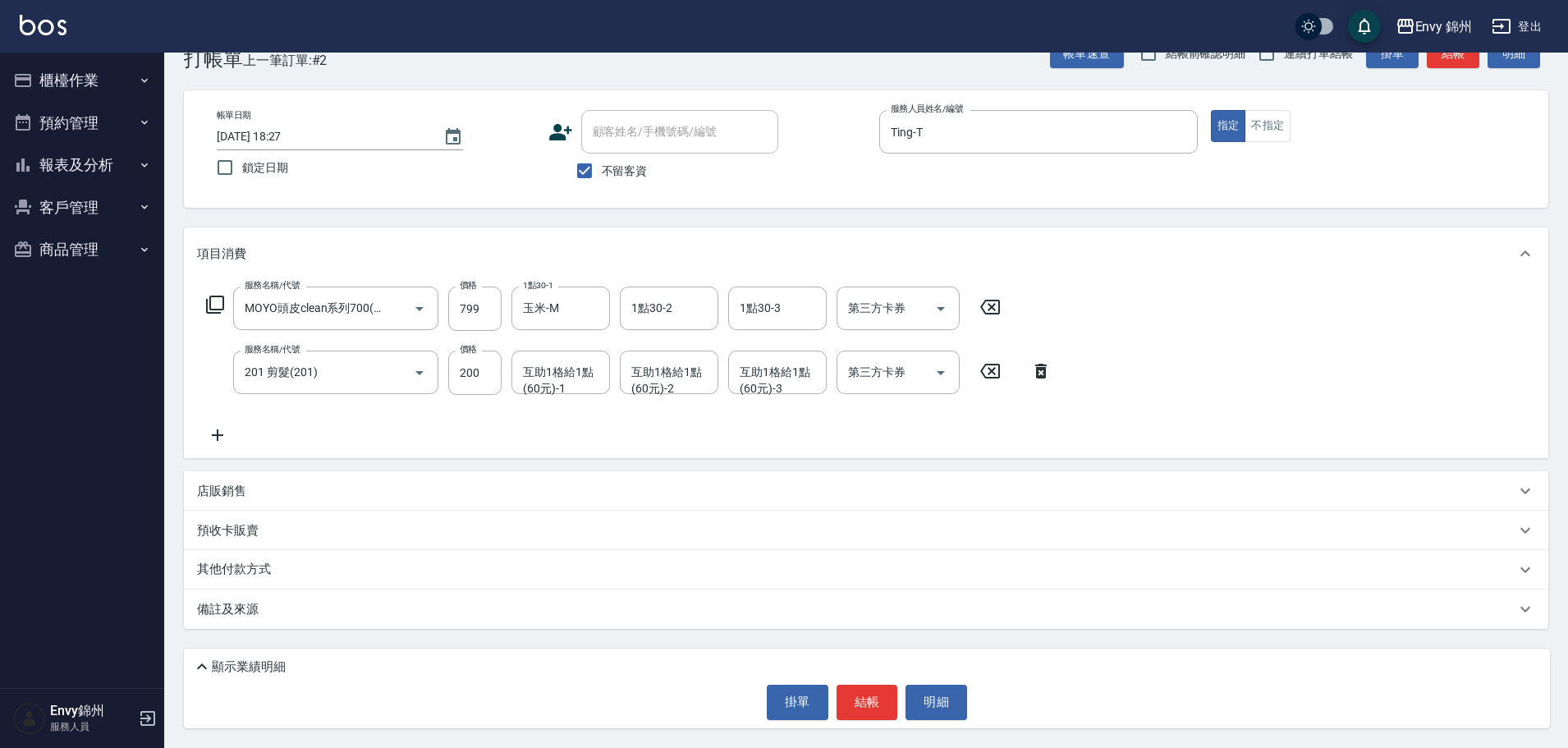
click at [264, 562] on p "其他付款方式" at bounding box center [238, 570] width 82 height 18
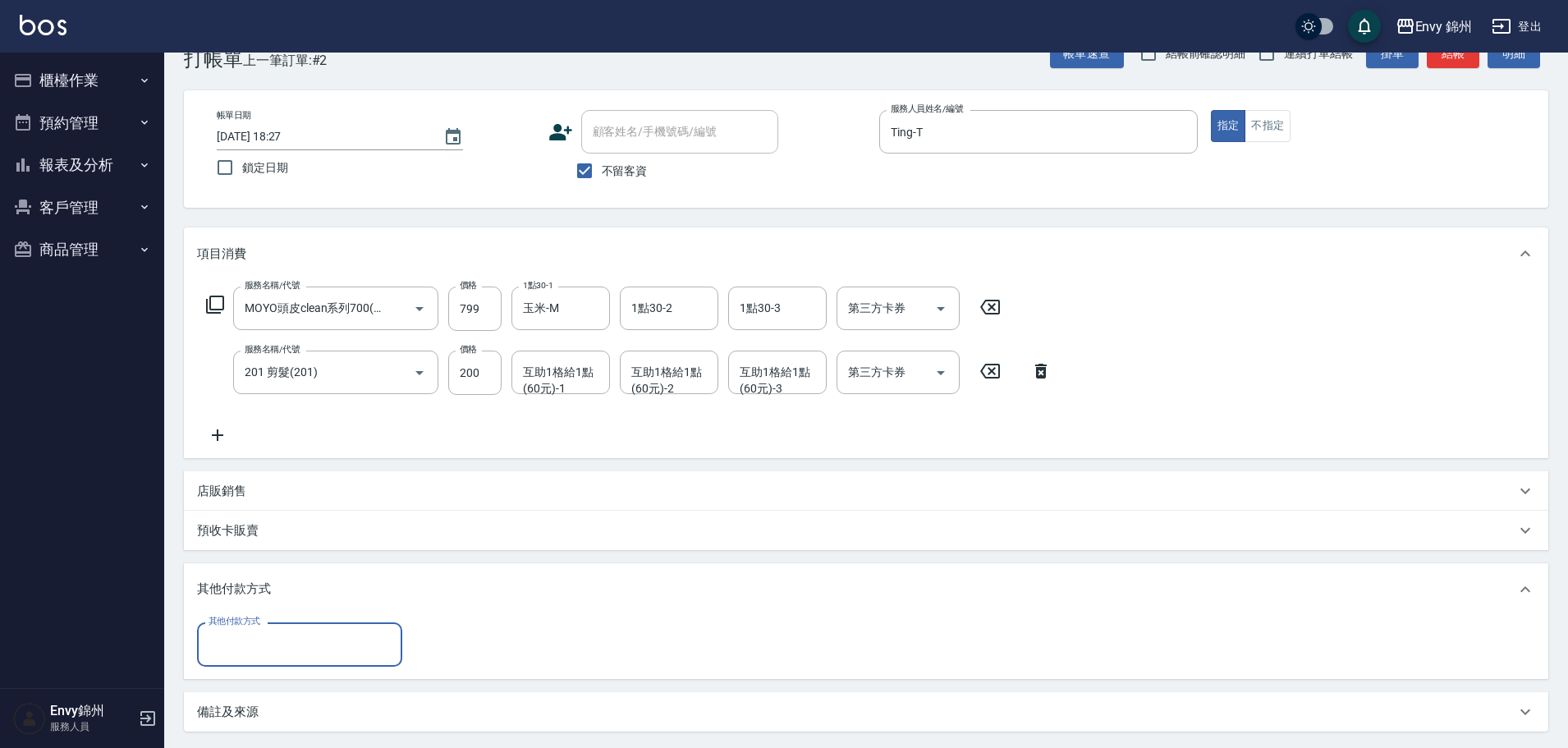
scroll to position [0, 0]
click at [246, 639] on input "其他付款方式" at bounding box center [299, 645] width 190 height 29
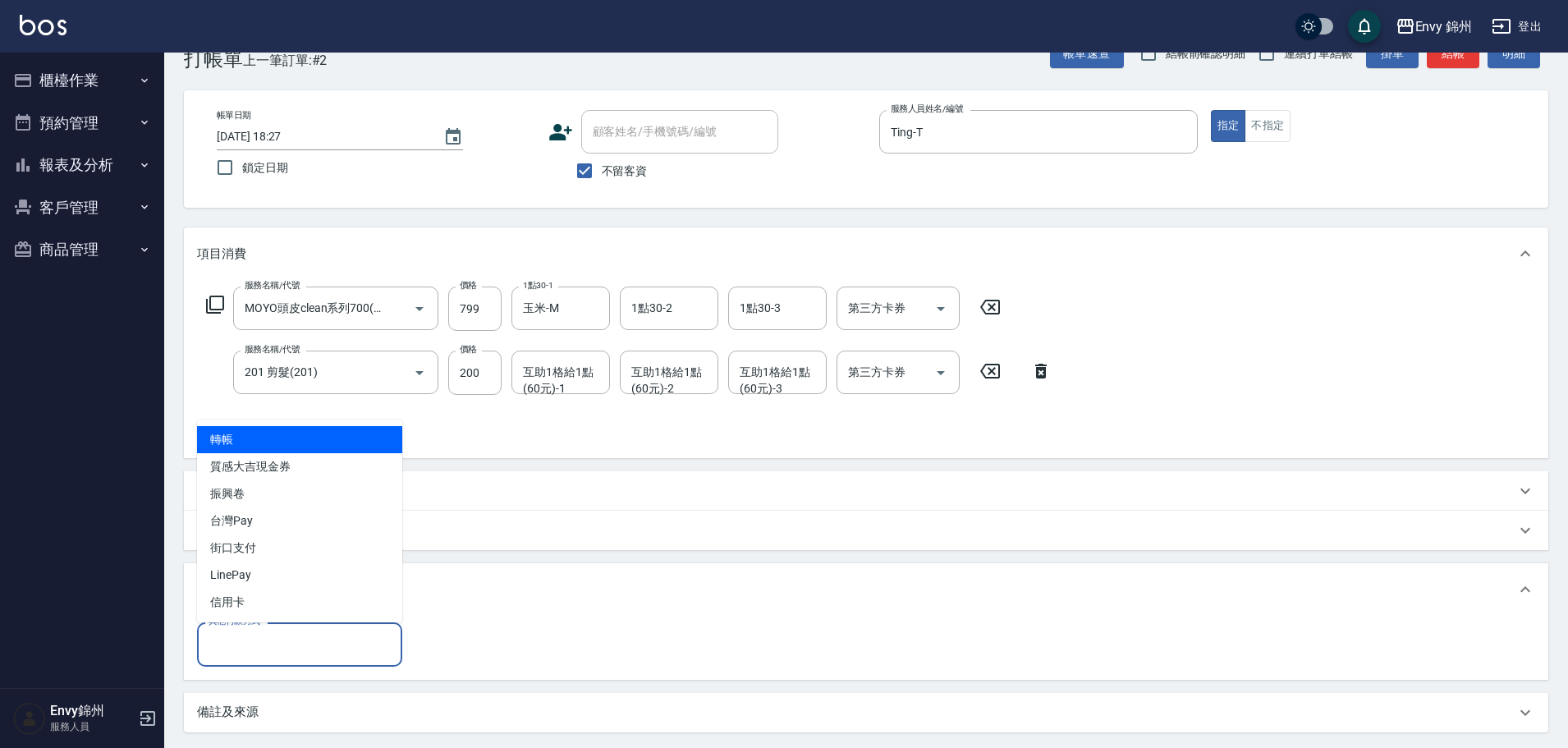
click at [259, 444] on span "轉帳" at bounding box center [299, 439] width 205 height 27
type input "轉帳"
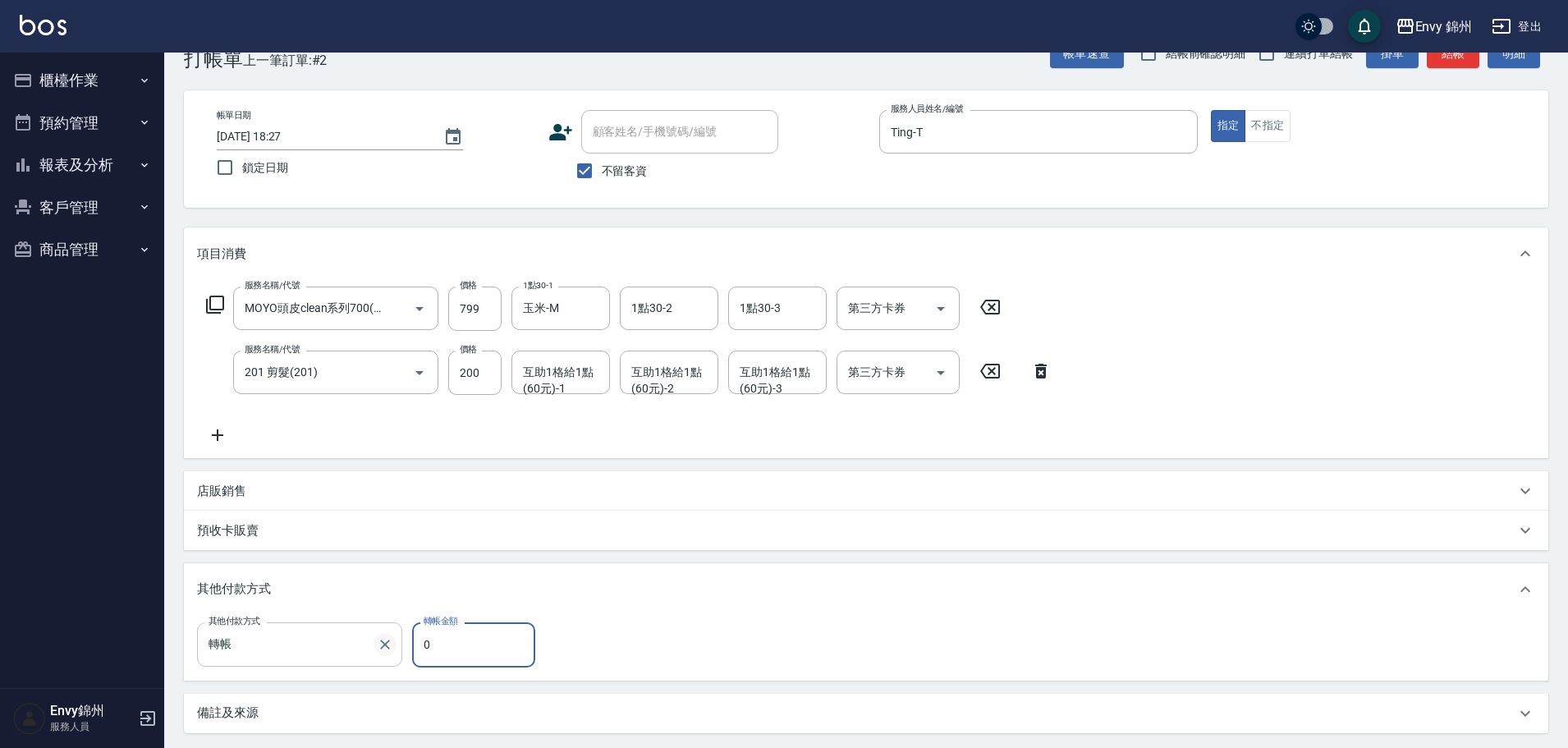
drag, startPoint x: 457, startPoint y: 653, endPoint x: 376, endPoint y: 644, distance: 81.5
click at [387, 648] on div "其他付款方式 轉帳 其他付款方式 轉帳金額 0 轉帳金額" at bounding box center [371, 644] width 348 height 44
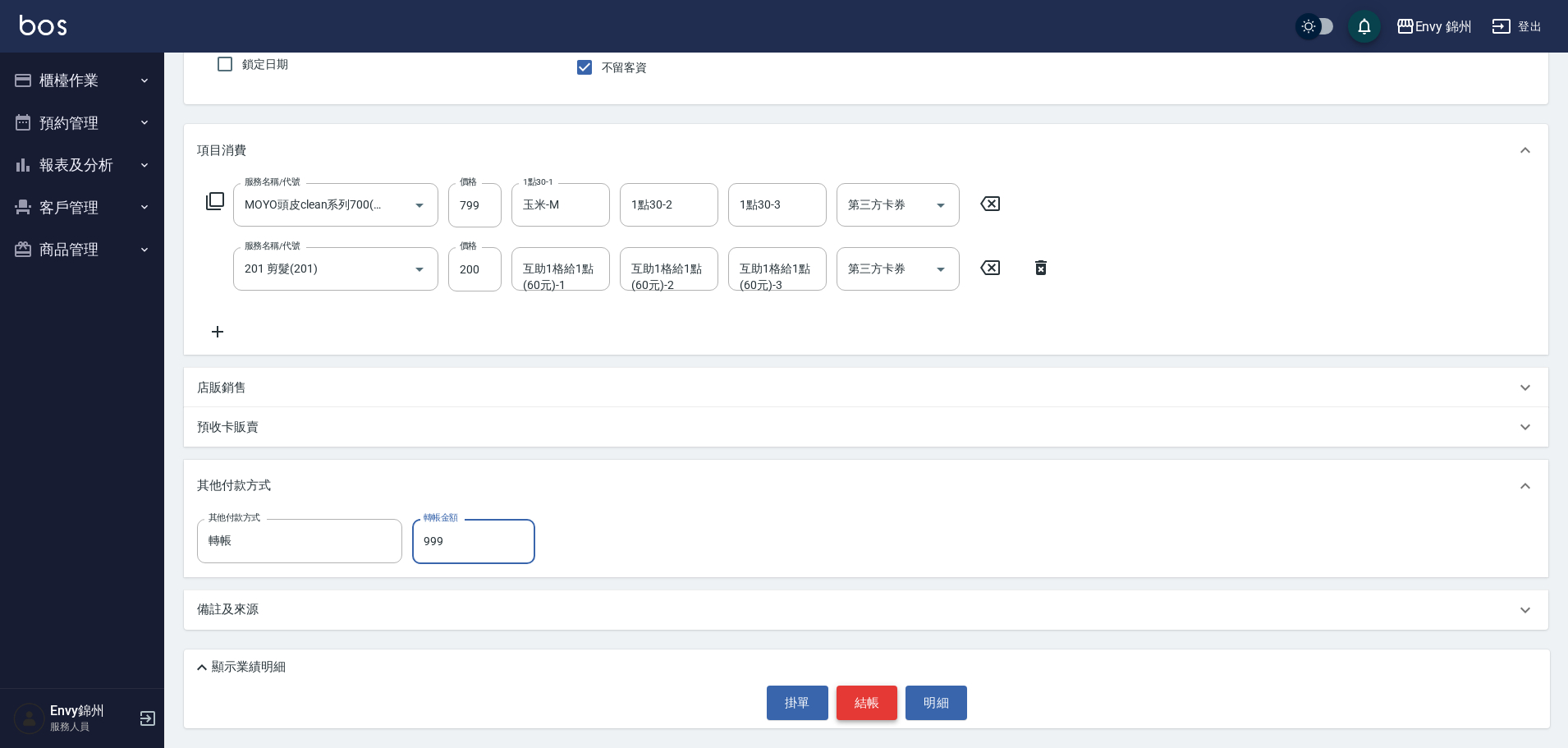
type input "999"
click at [853, 699] on button "結帳" at bounding box center [867, 703] width 62 height 34
